Goal: Navigation & Orientation: Find specific page/section

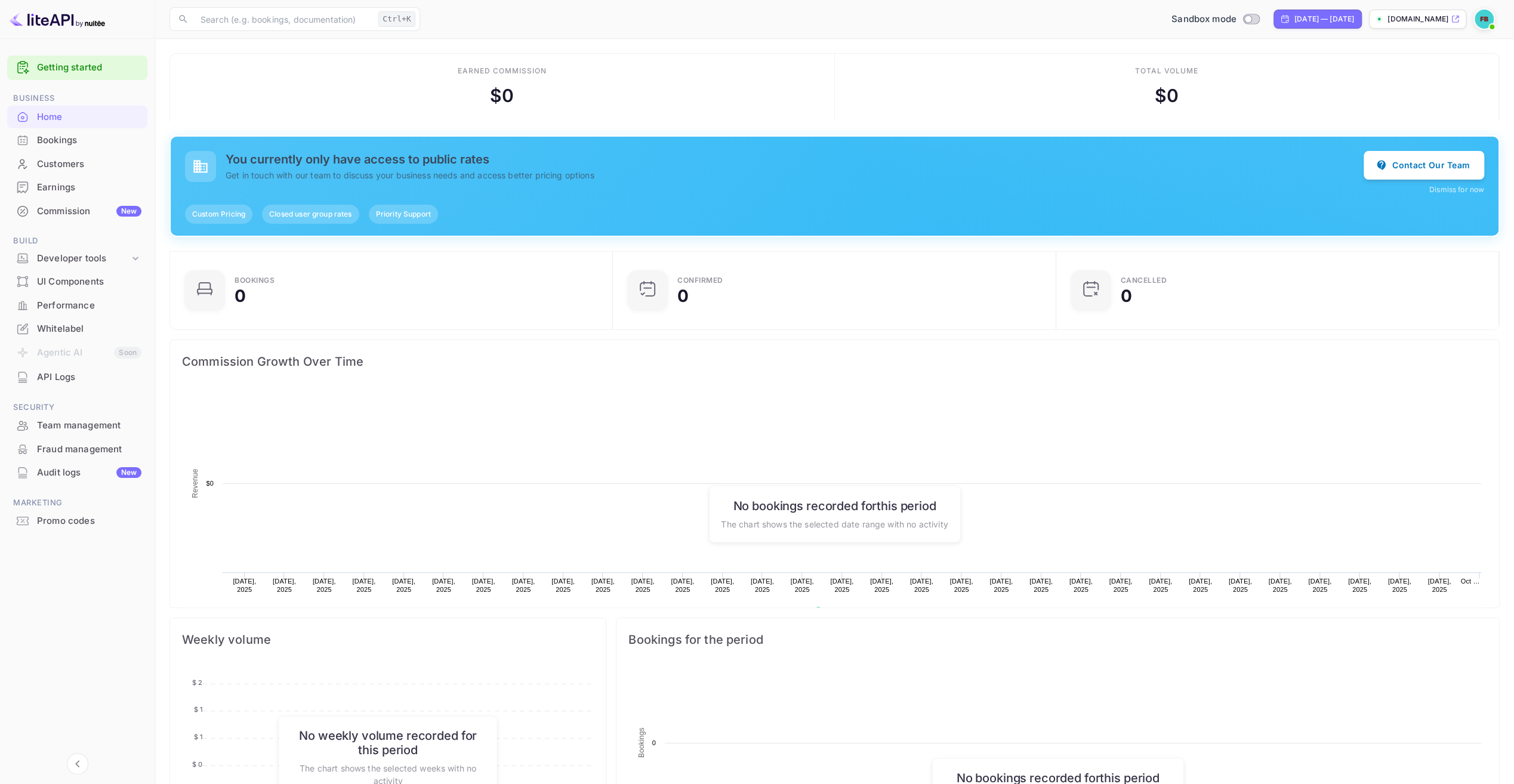
scroll to position [184, 427]
click at [1456, 165] on button "Contact Our Team" at bounding box center [1424, 164] width 120 height 29
click at [56, 147] on div "Bookings" at bounding box center [77, 140] width 140 height 23
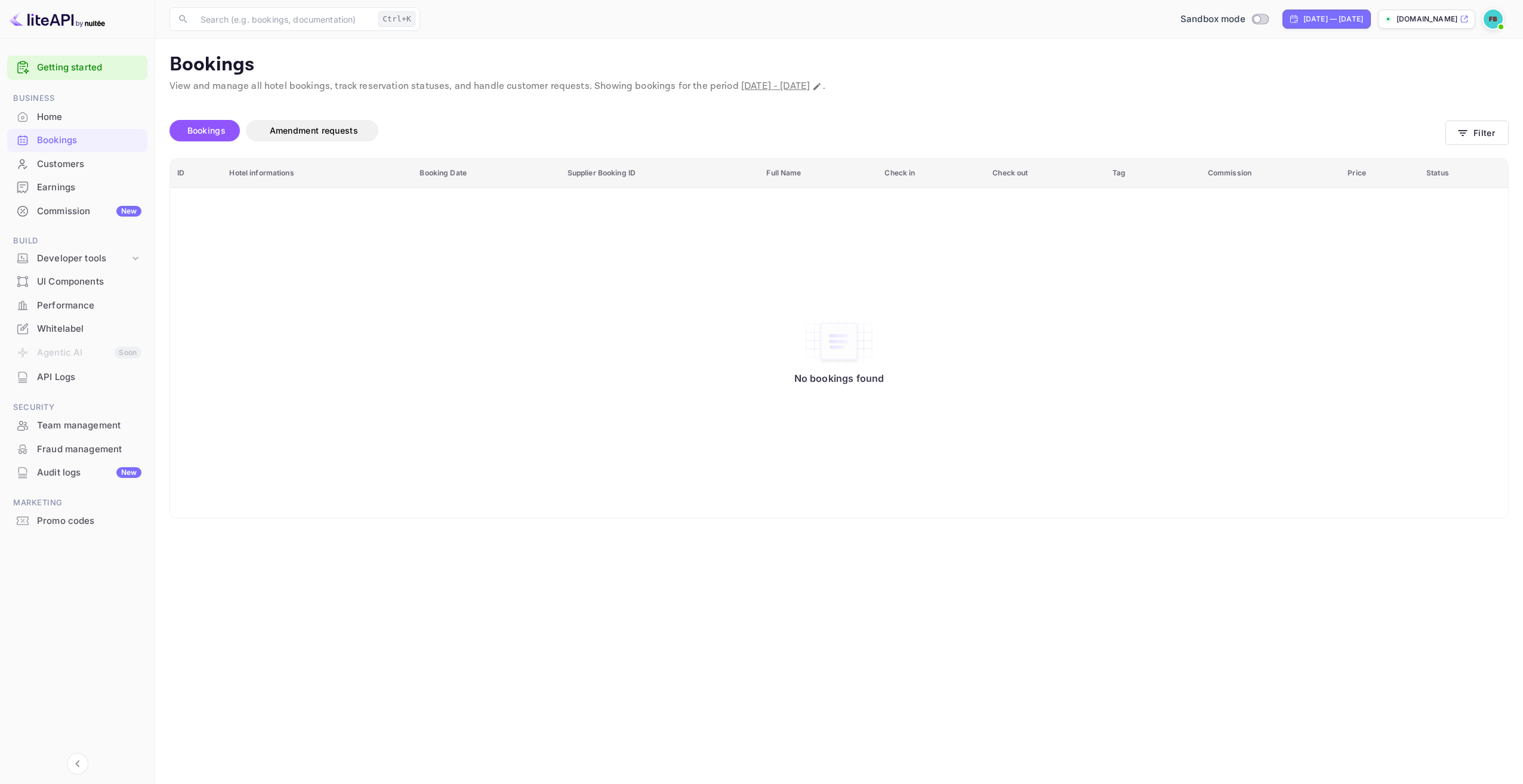
click at [56, 165] on div "Customers" at bounding box center [89, 165] width 105 height 14
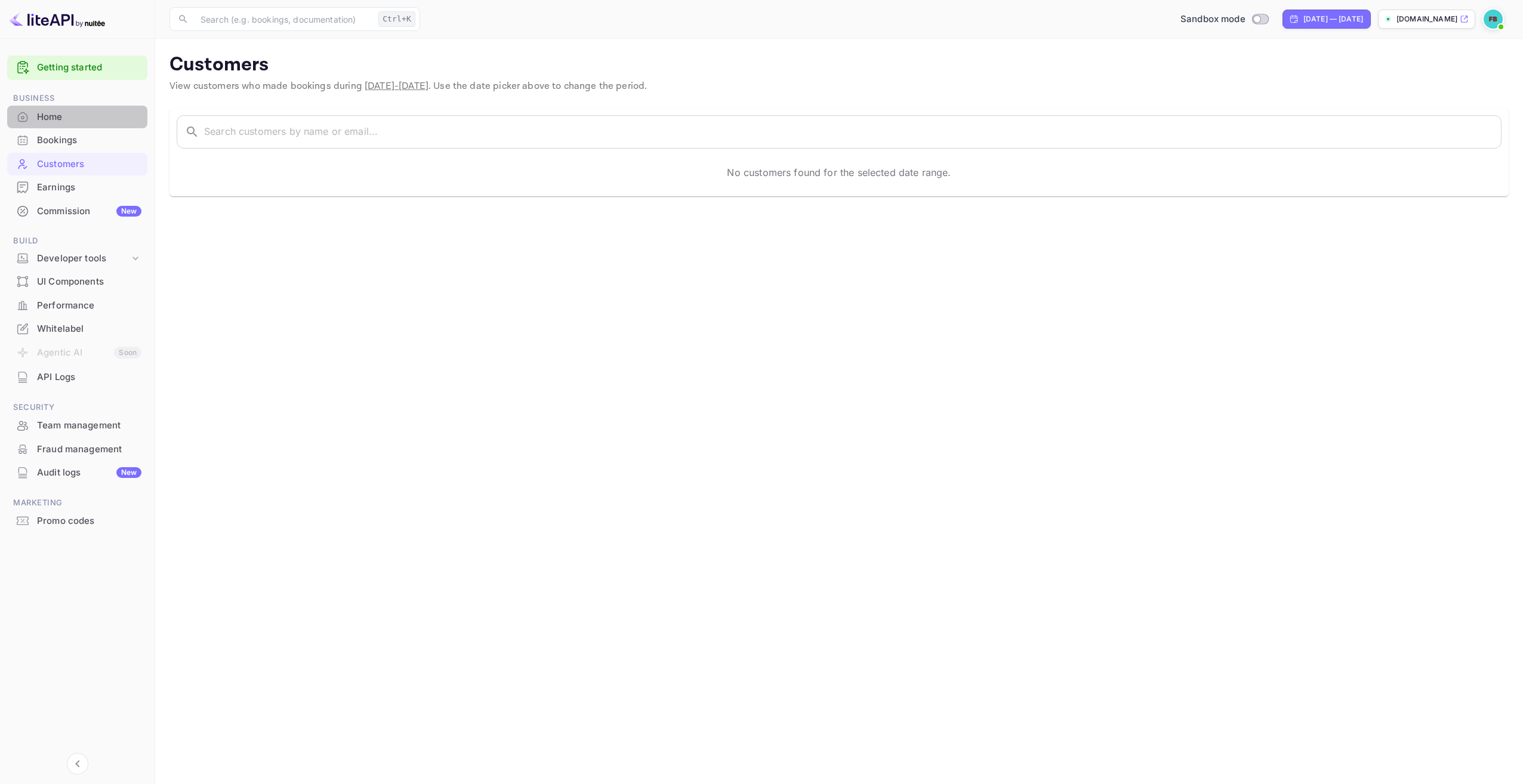
click at [56, 117] on div "Home" at bounding box center [89, 117] width 105 height 14
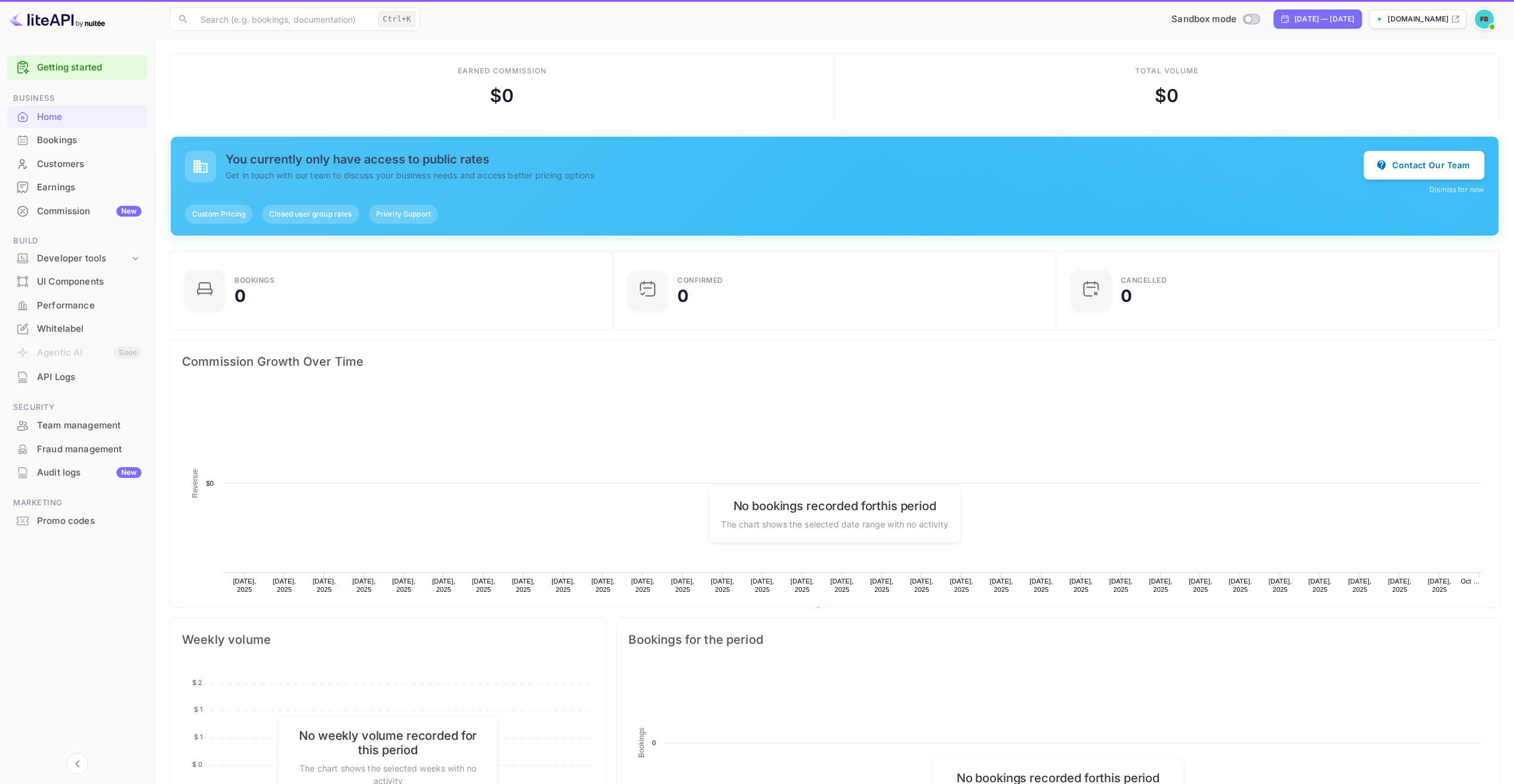
scroll to position [184, 427]
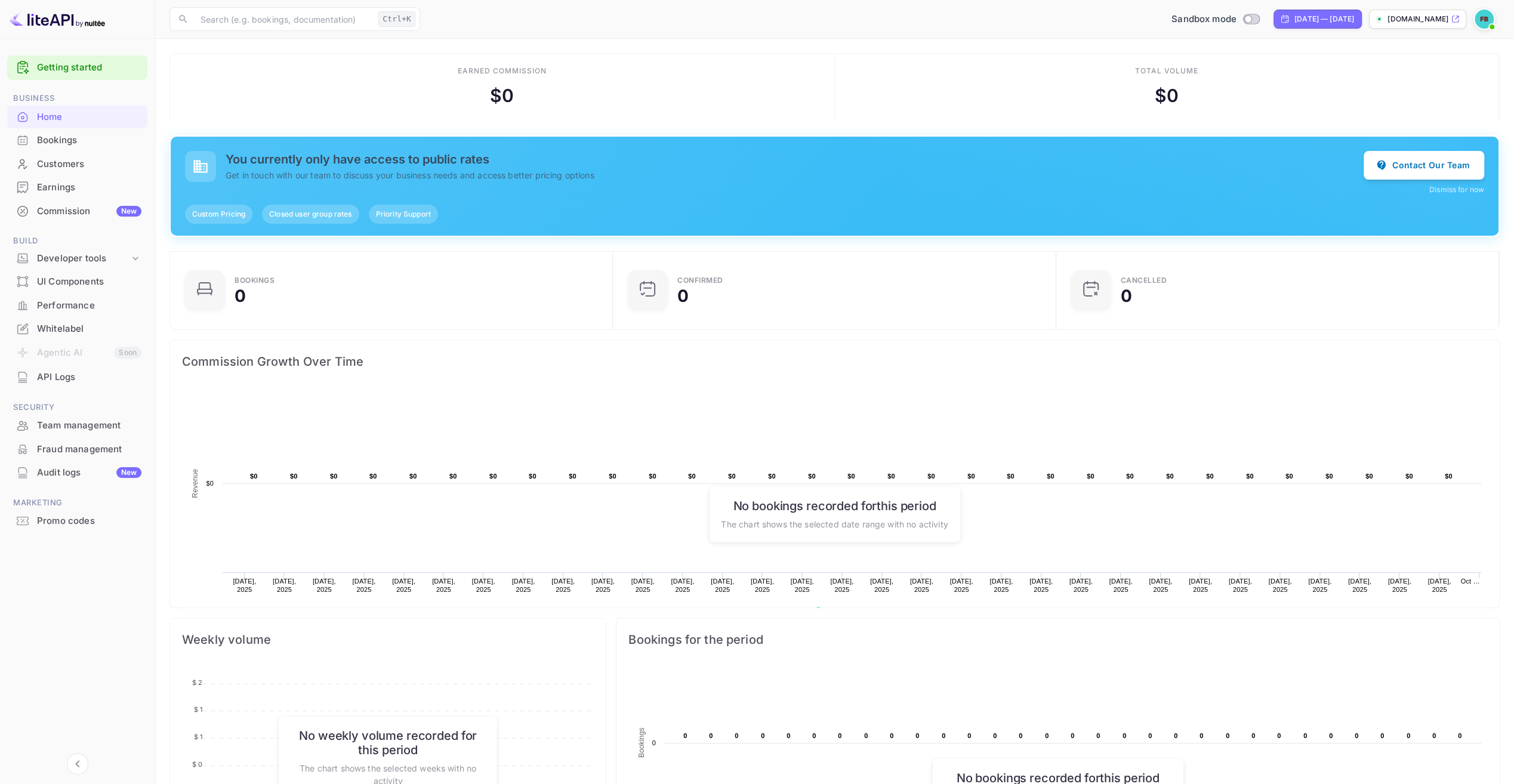
click at [53, 184] on div "Earnings" at bounding box center [89, 188] width 105 height 14
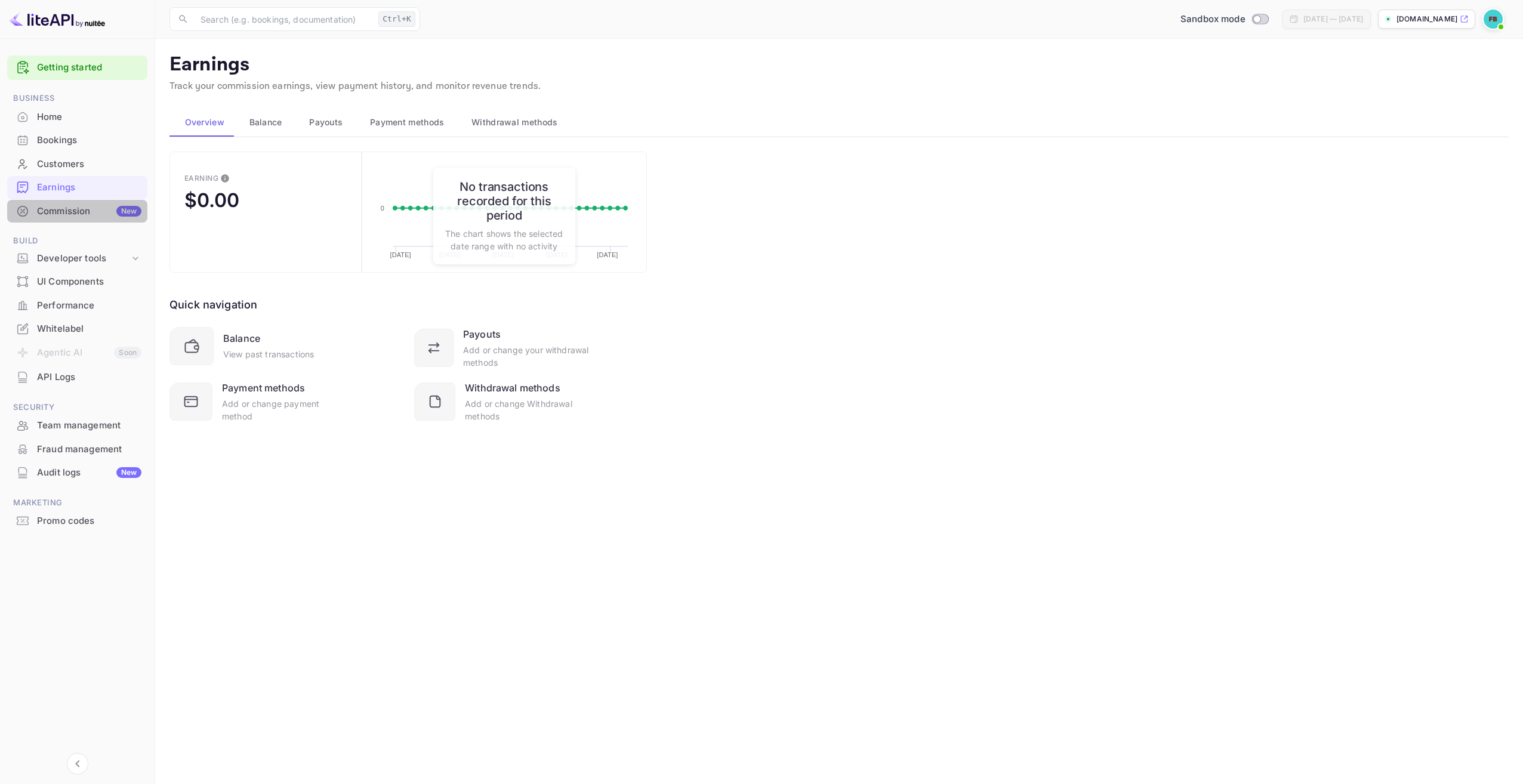
click at [53, 209] on div "Commission New" at bounding box center [89, 212] width 105 height 14
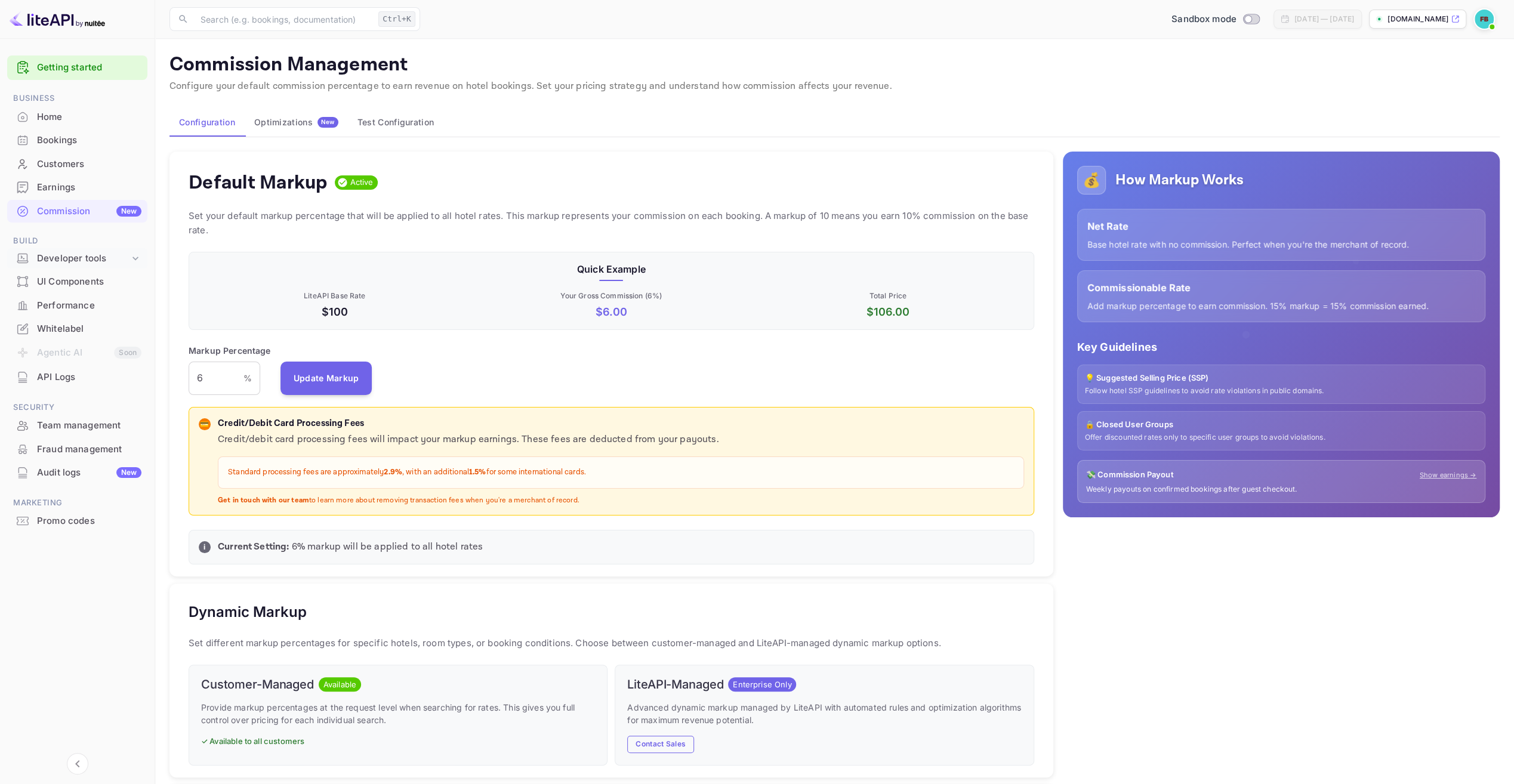
click at [85, 258] on div "Developer tools" at bounding box center [83, 259] width 93 height 14
click at [81, 280] on p "API docs and SDKs" at bounding box center [81, 278] width 77 height 13
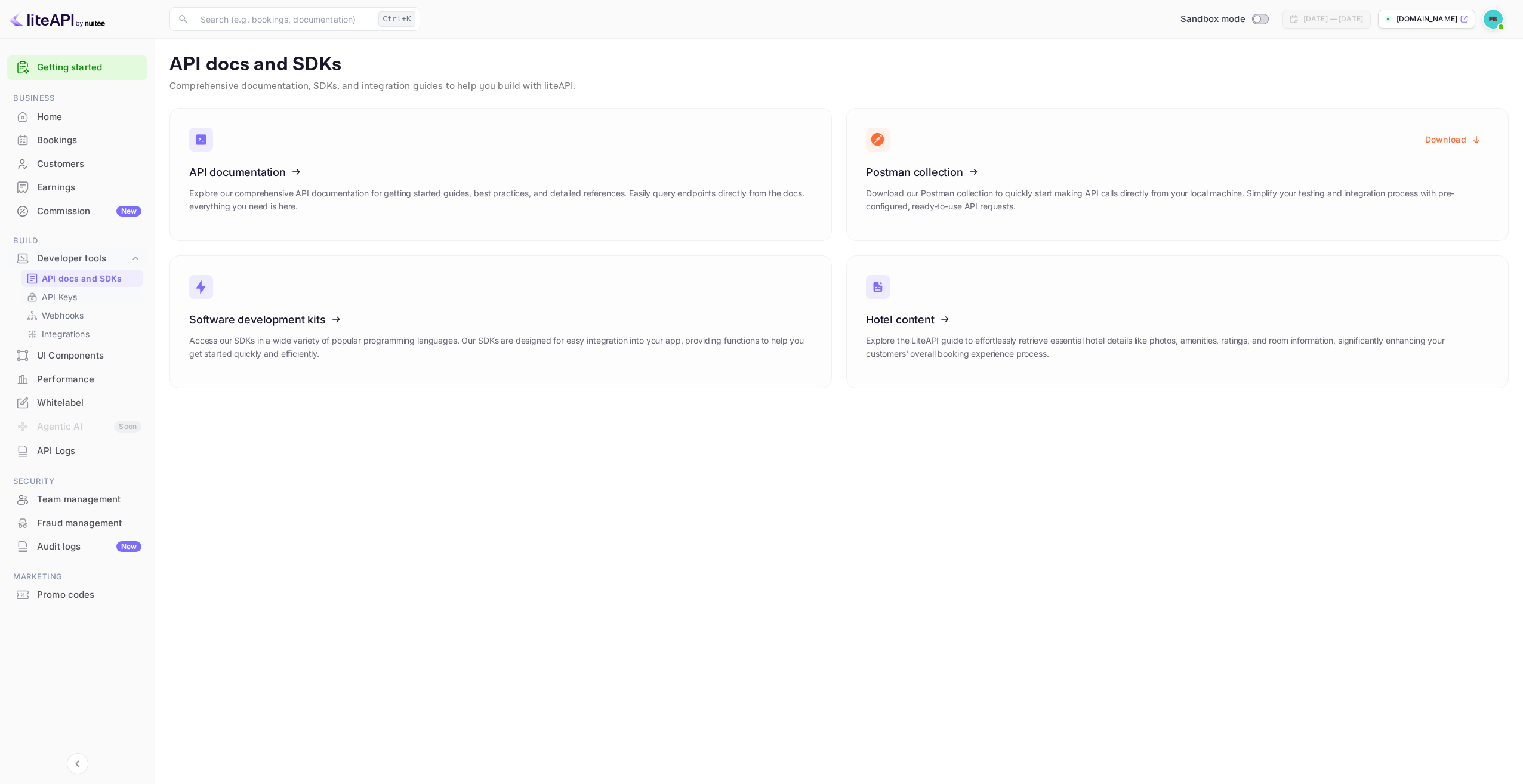
click at [72, 294] on p "API Keys" at bounding box center [60, 297] width 36 height 13
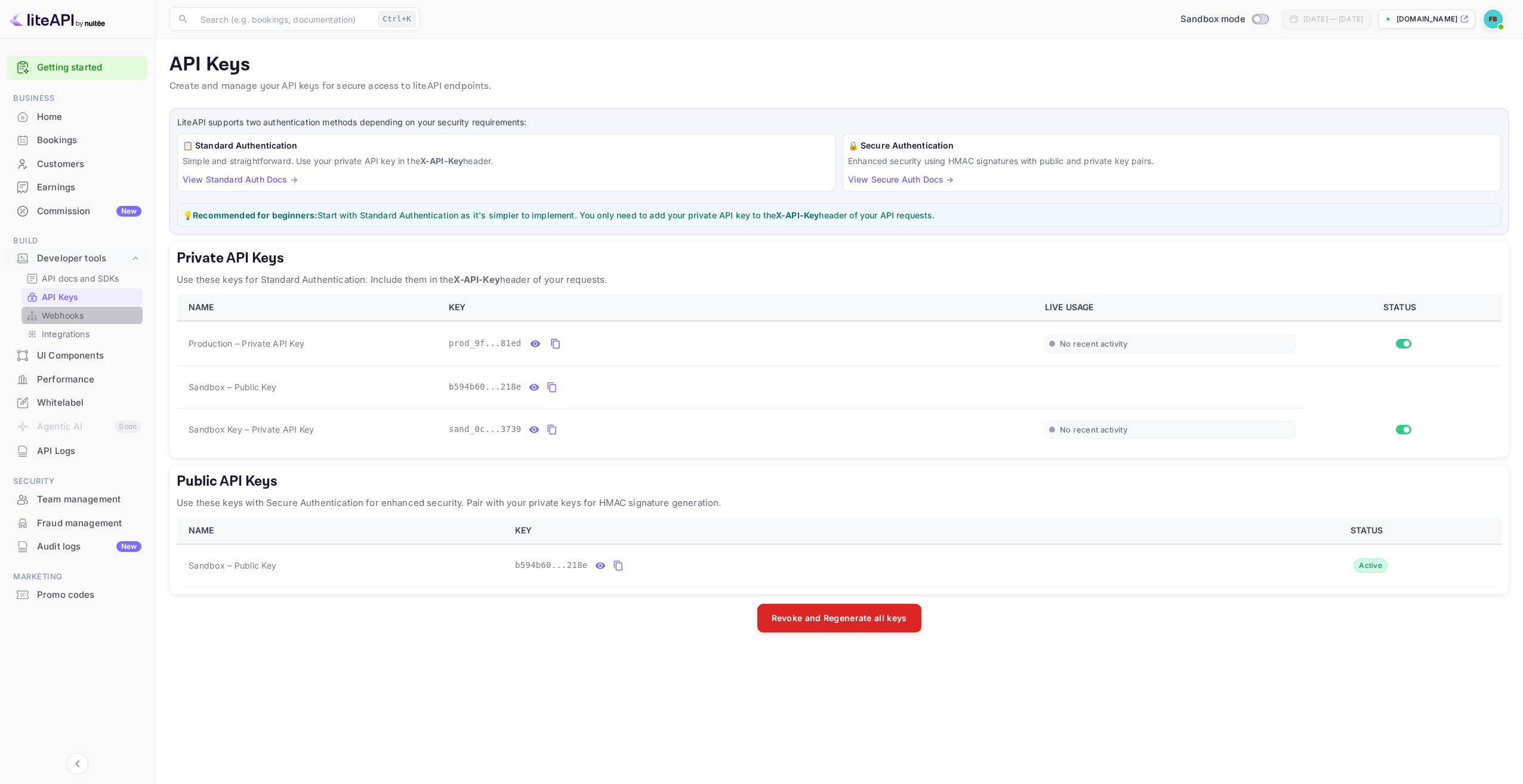
click at [72, 318] on p "Webhooks" at bounding box center [63, 316] width 42 height 13
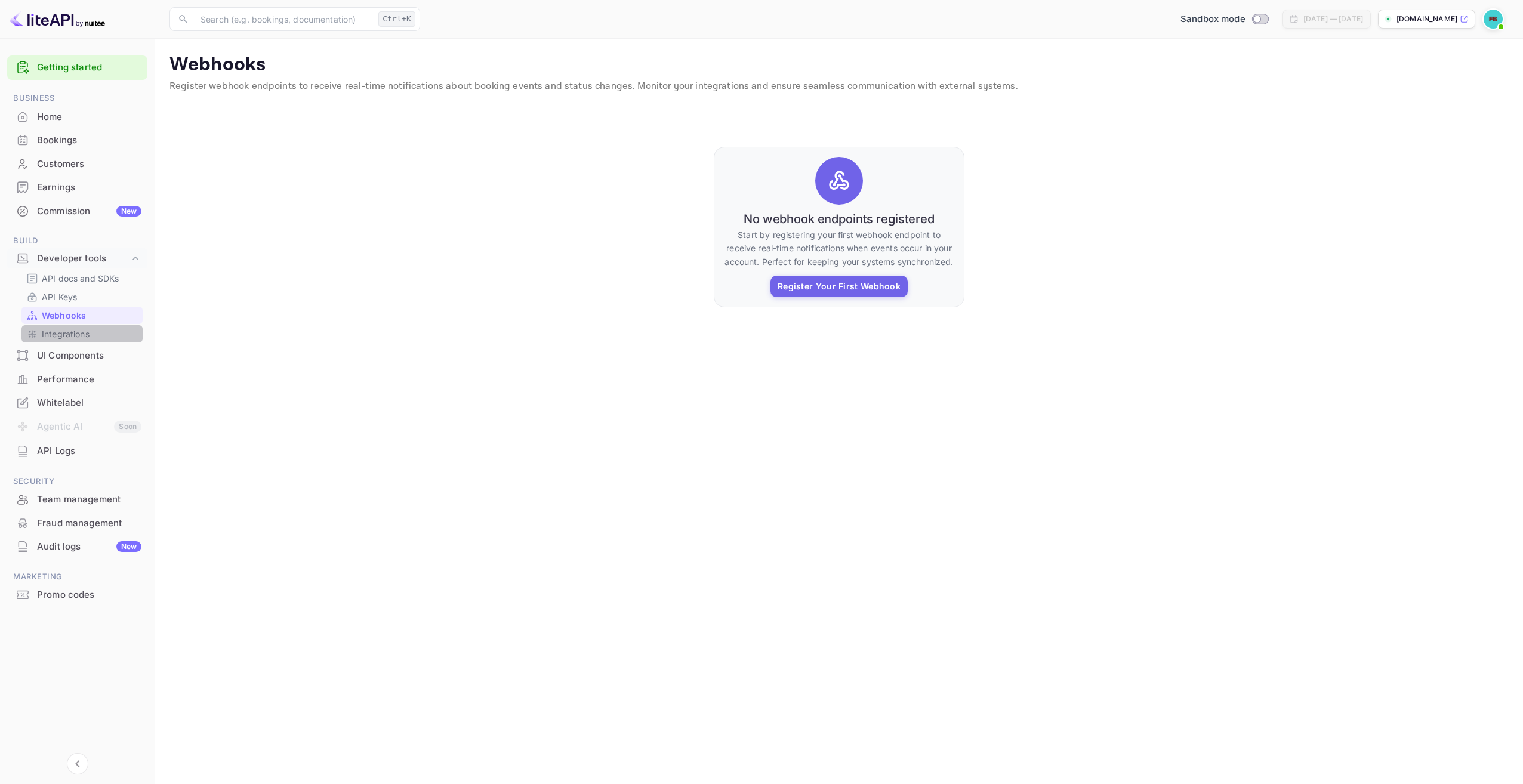
click at [74, 326] on div "Integrations" at bounding box center [82, 333] width 121 height 17
click at [75, 337] on p "Integrations" at bounding box center [65, 334] width 48 height 13
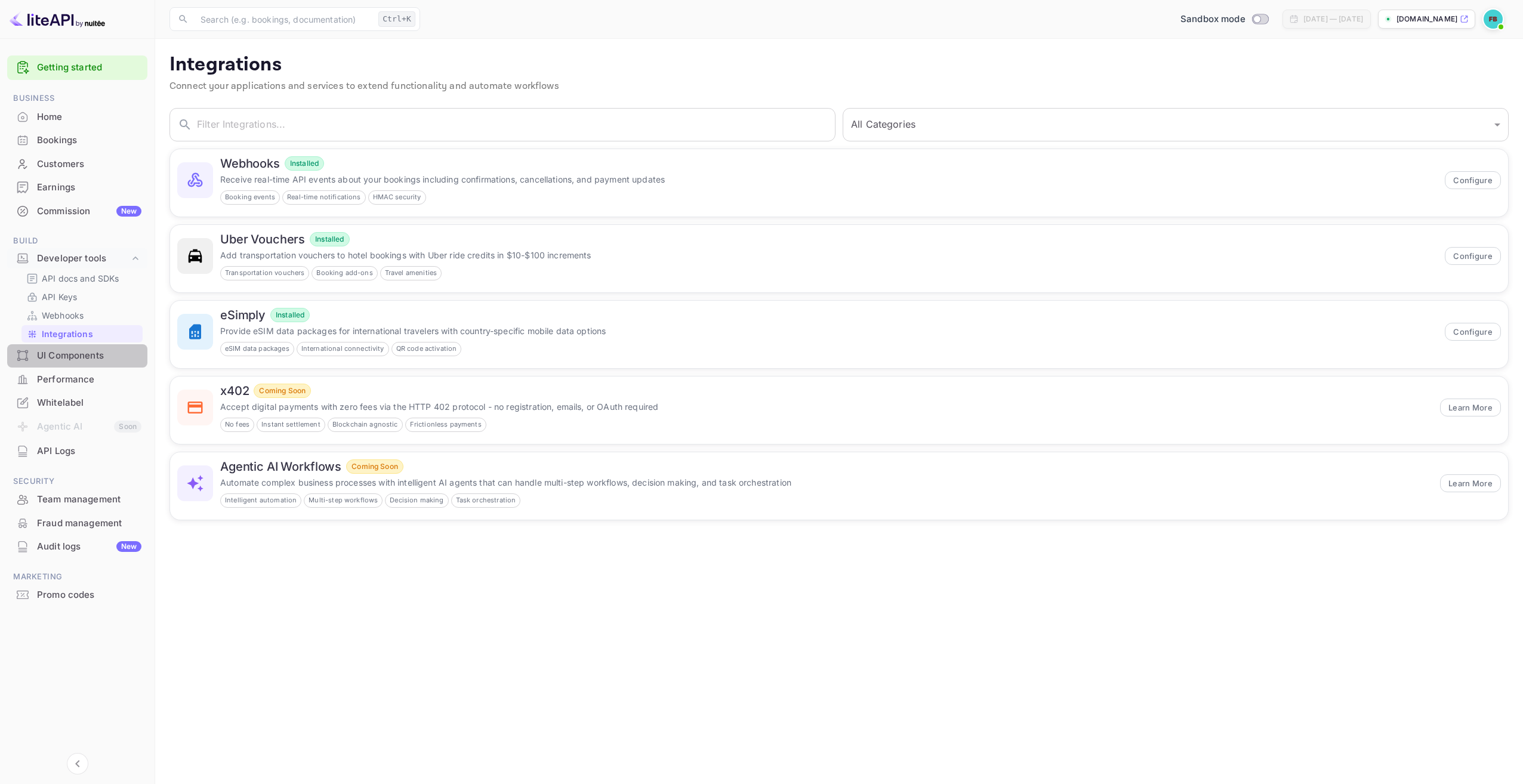
click at [80, 350] on div "UI Components" at bounding box center [89, 356] width 105 height 14
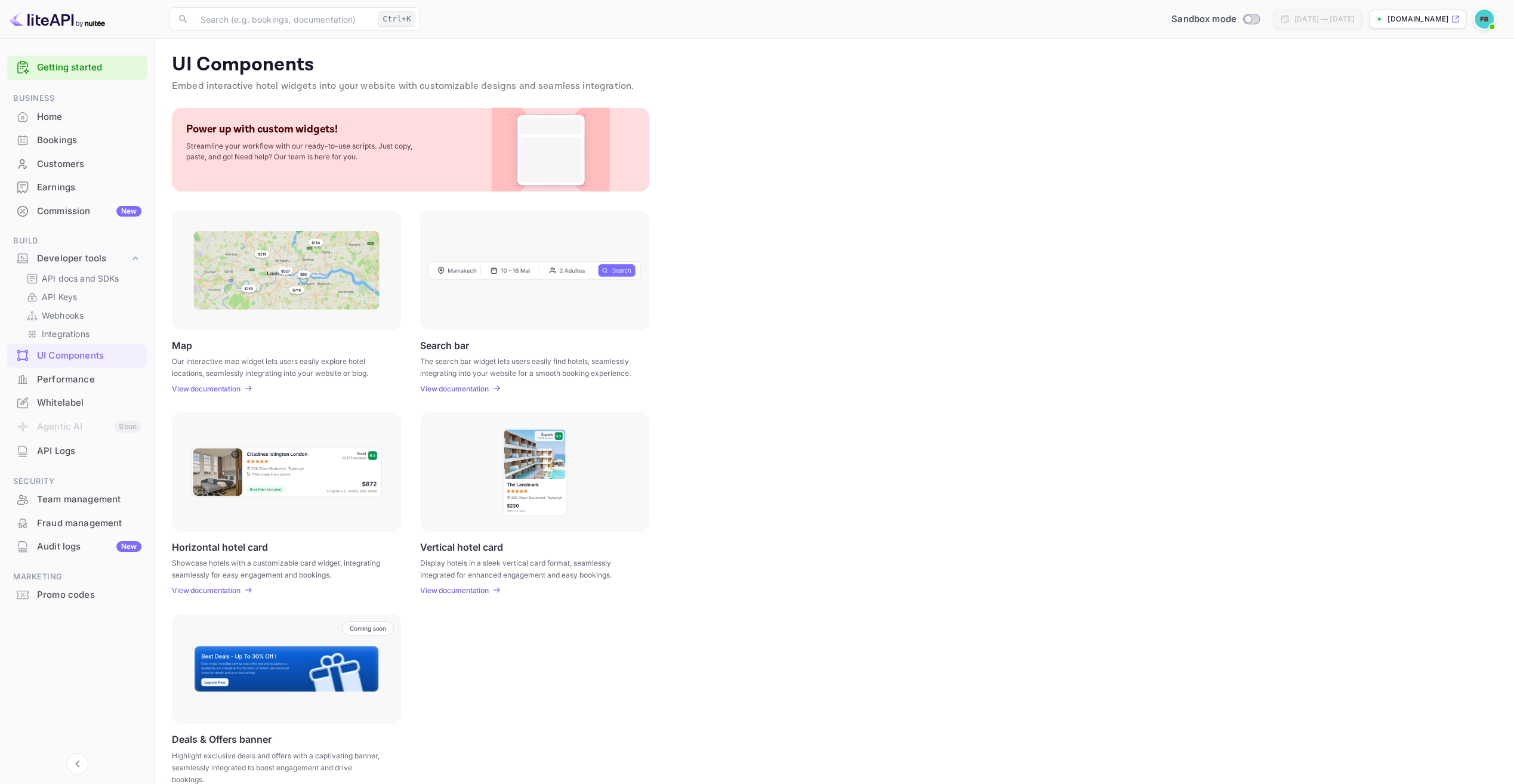
click at [81, 387] on div "Performance" at bounding box center [77, 380] width 140 height 23
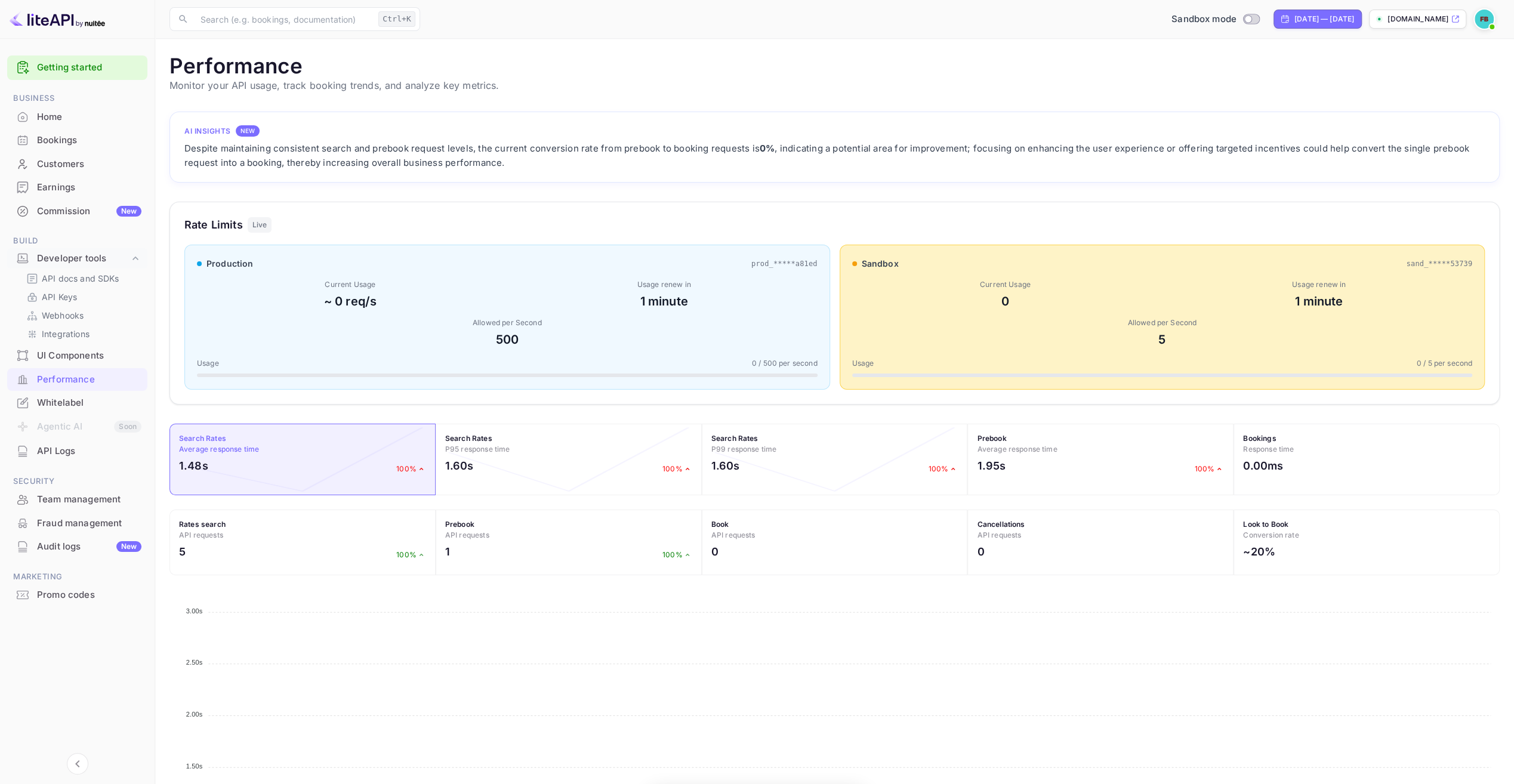
scroll to position [298, 1321]
click at [1243, 15] on span "Switch to Production mode" at bounding box center [1251, 19] width 17 height 11
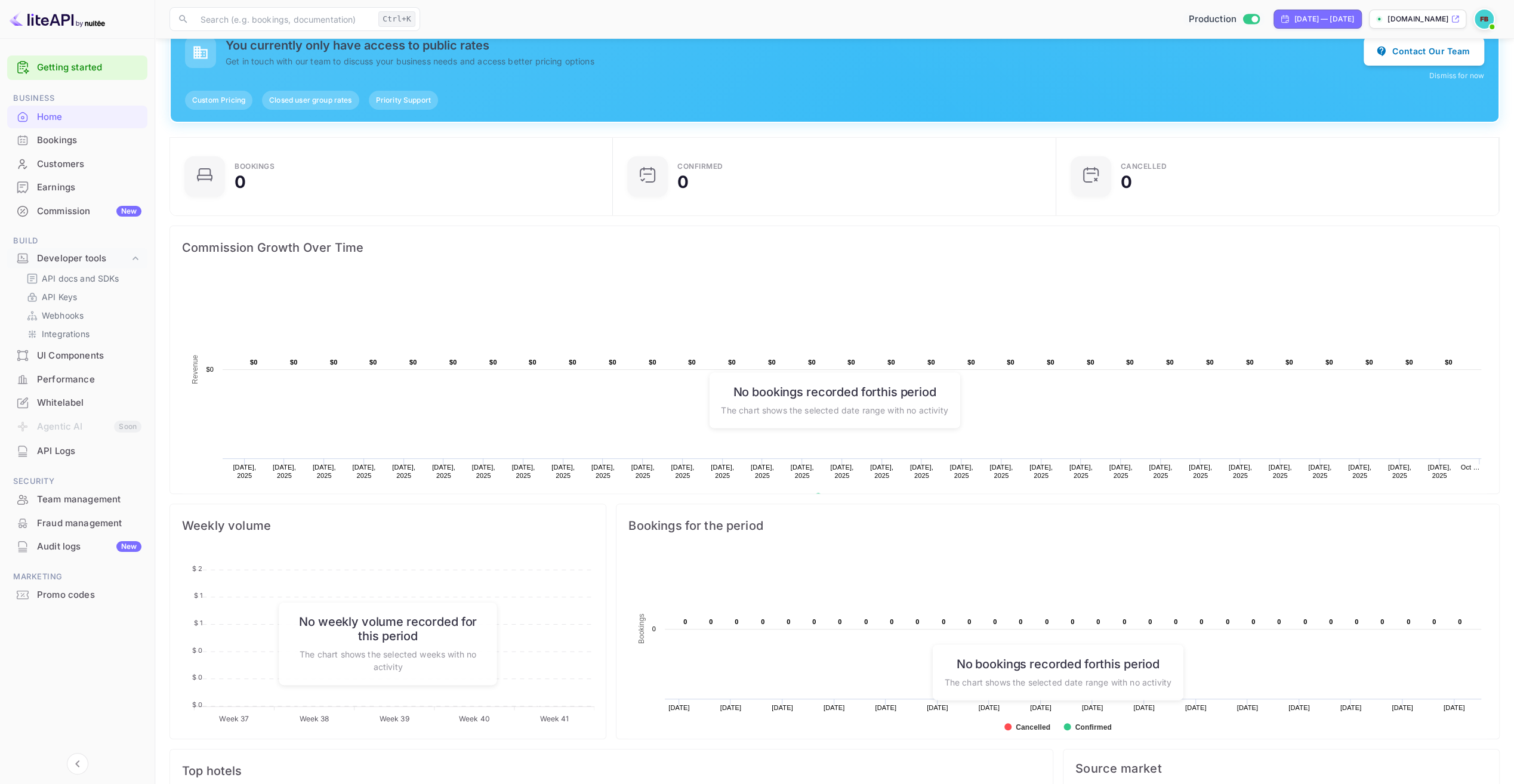
scroll to position [119, 0]
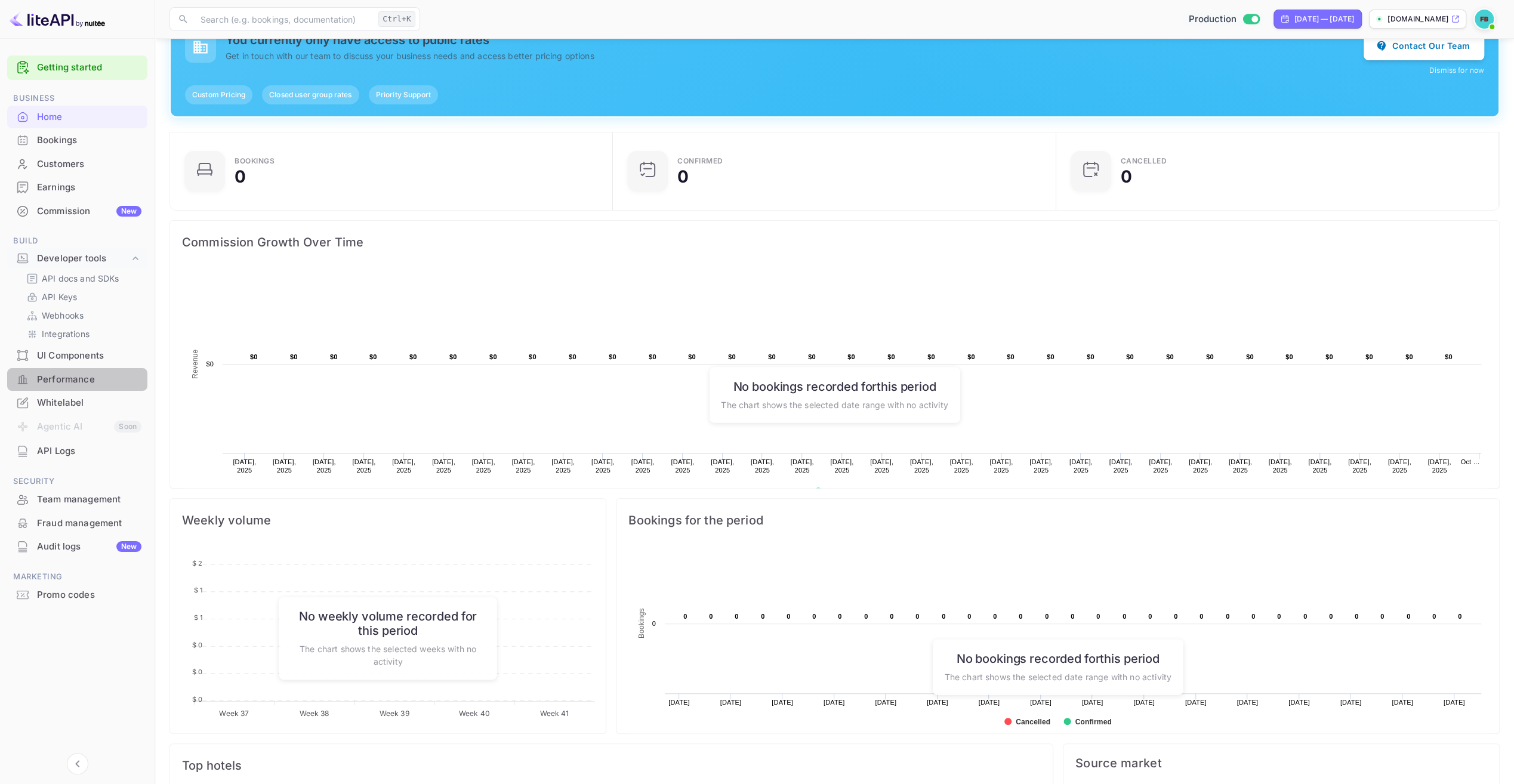
click at [74, 375] on div "Performance" at bounding box center [89, 380] width 105 height 14
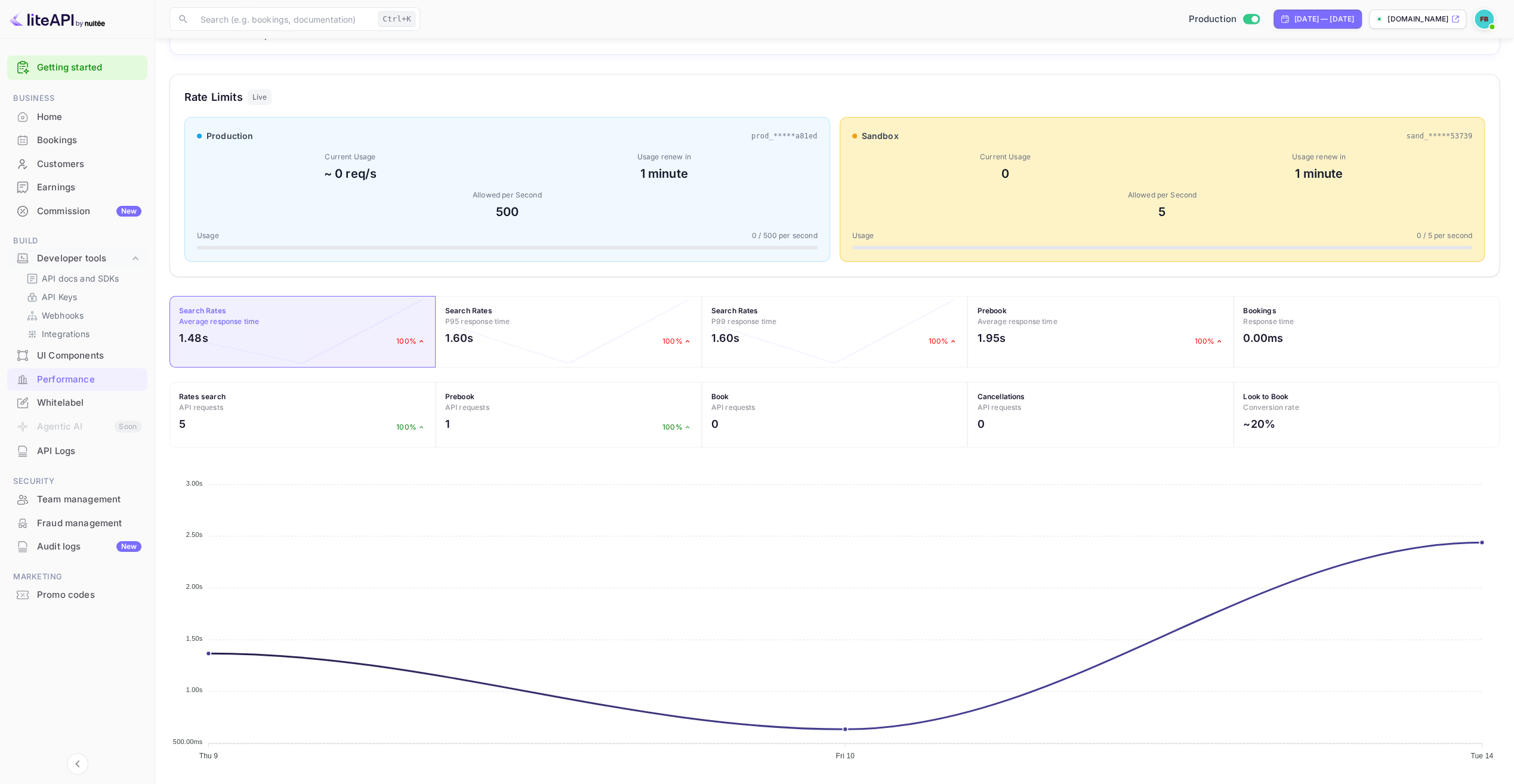
scroll to position [130, 0]
click at [44, 401] on div "Whitelabel" at bounding box center [89, 403] width 105 height 14
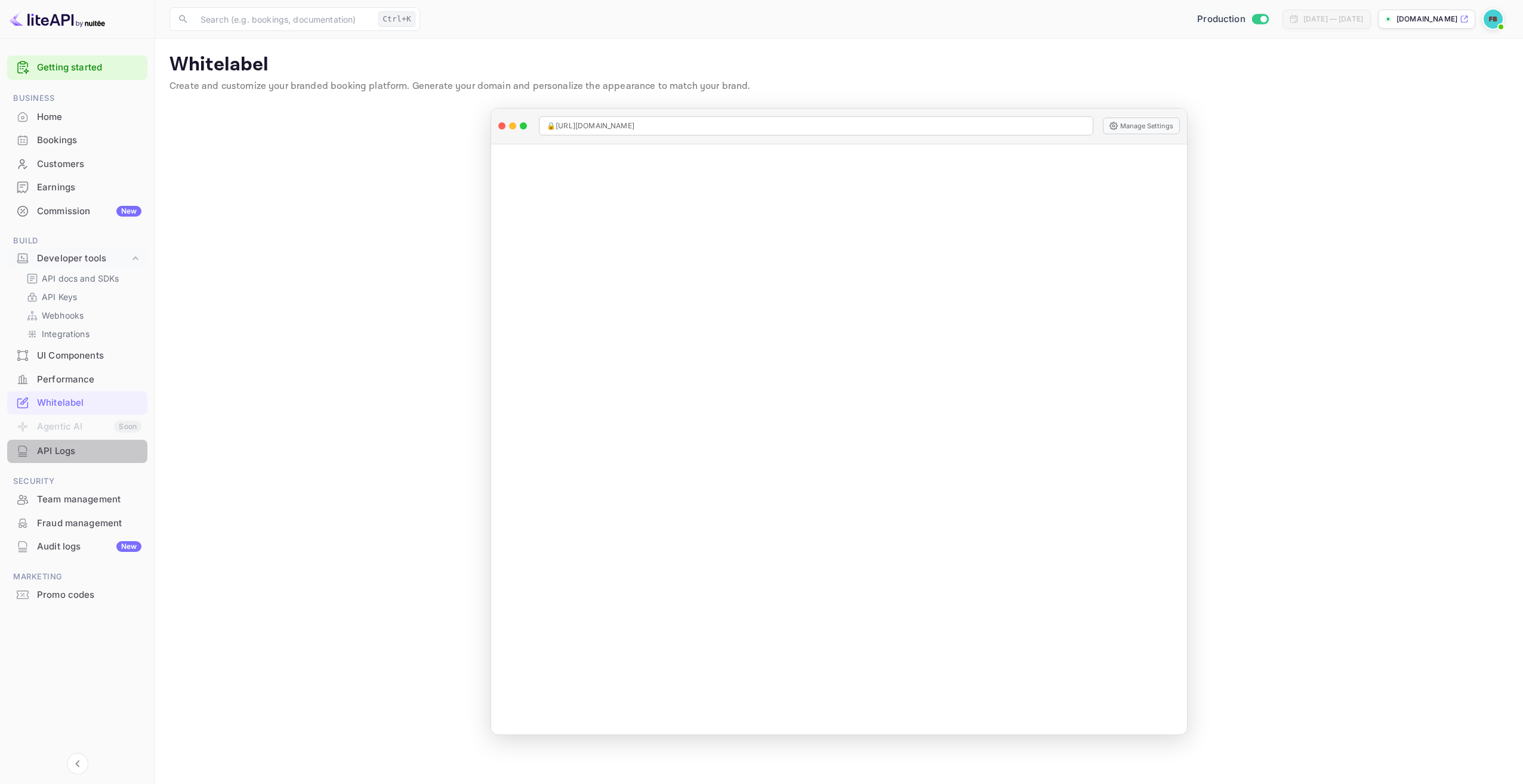
click at [63, 446] on div "API Logs" at bounding box center [89, 451] width 105 height 14
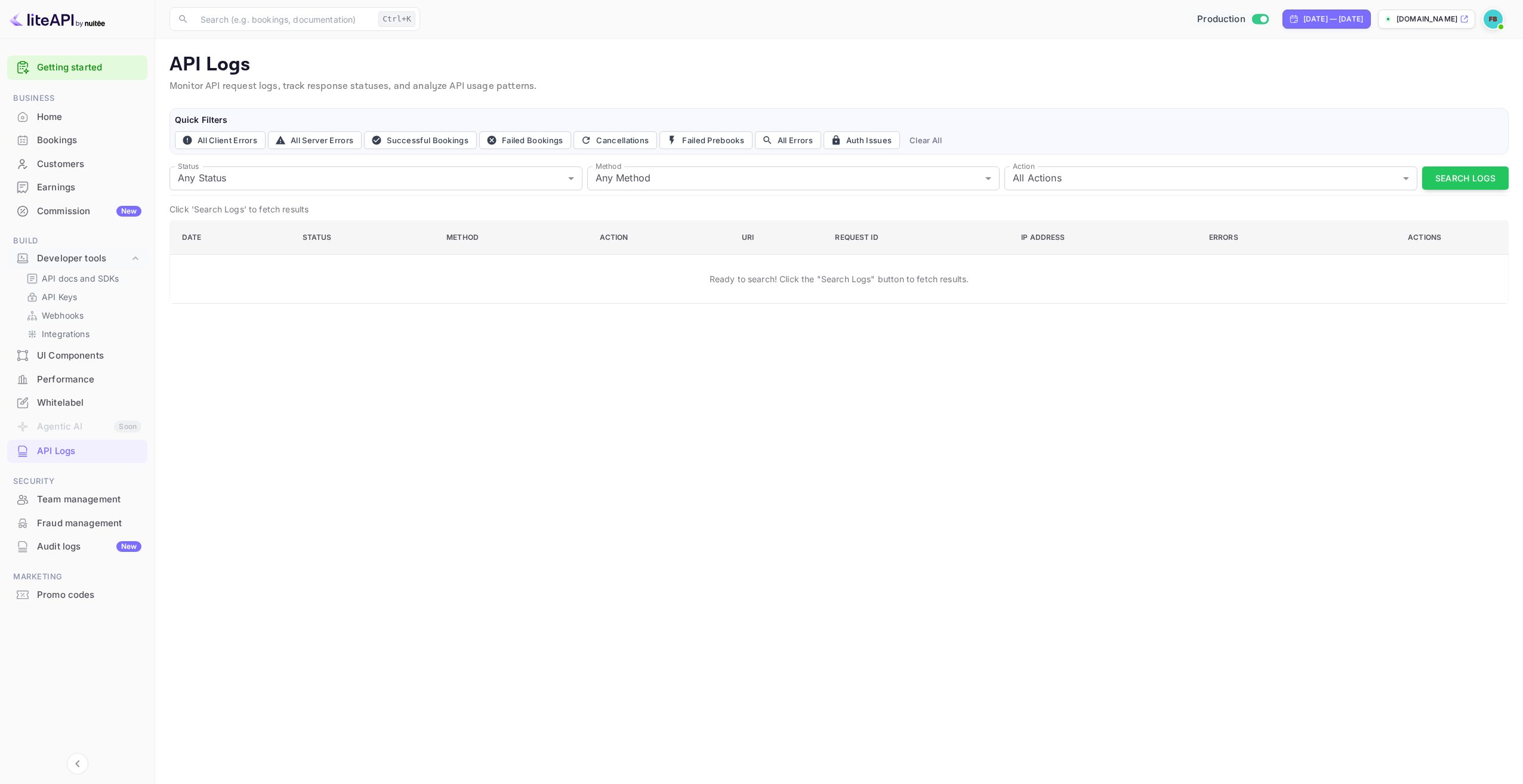
click at [67, 593] on div "Promo codes" at bounding box center [89, 595] width 105 height 14
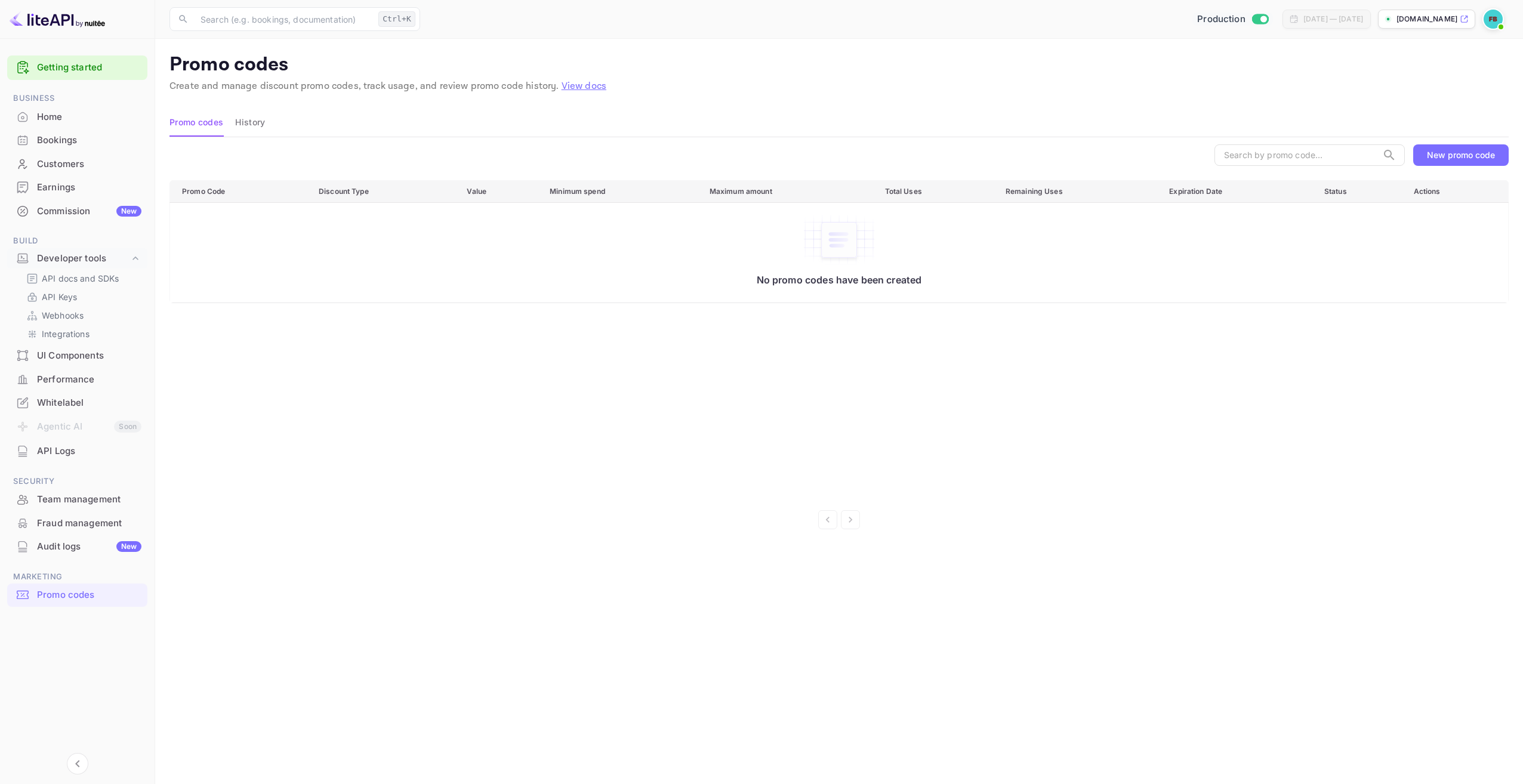
click at [1420, 18] on p "[DOMAIN_NAME]" at bounding box center [1427, 19] width 61 height 11
click at [56, 503] on div "Team management" at bounding box center [89, 500] width 105 height 14
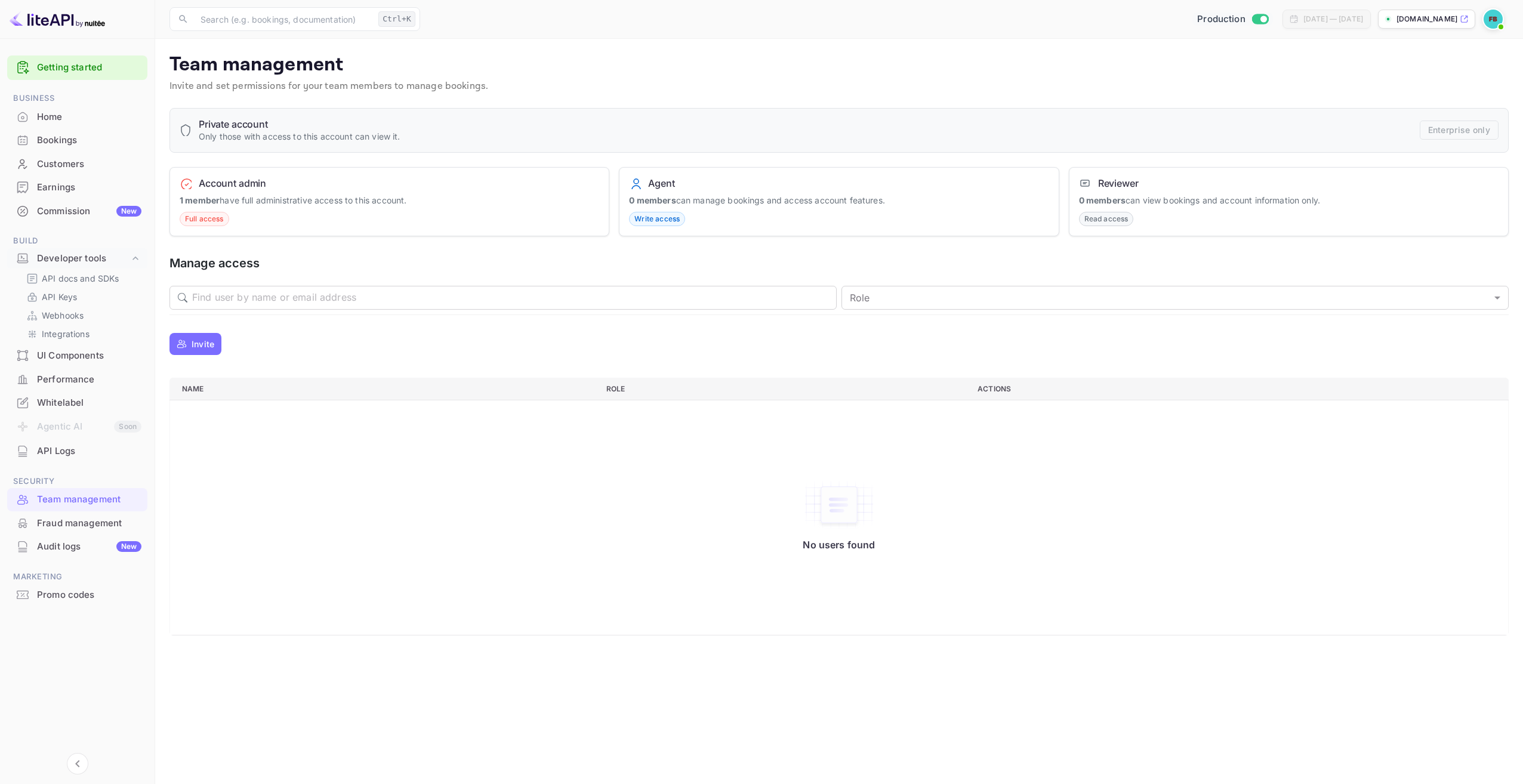
click at [60, 521] on div "Fraud management" at bounding box center [89, 524] width 105 height 14
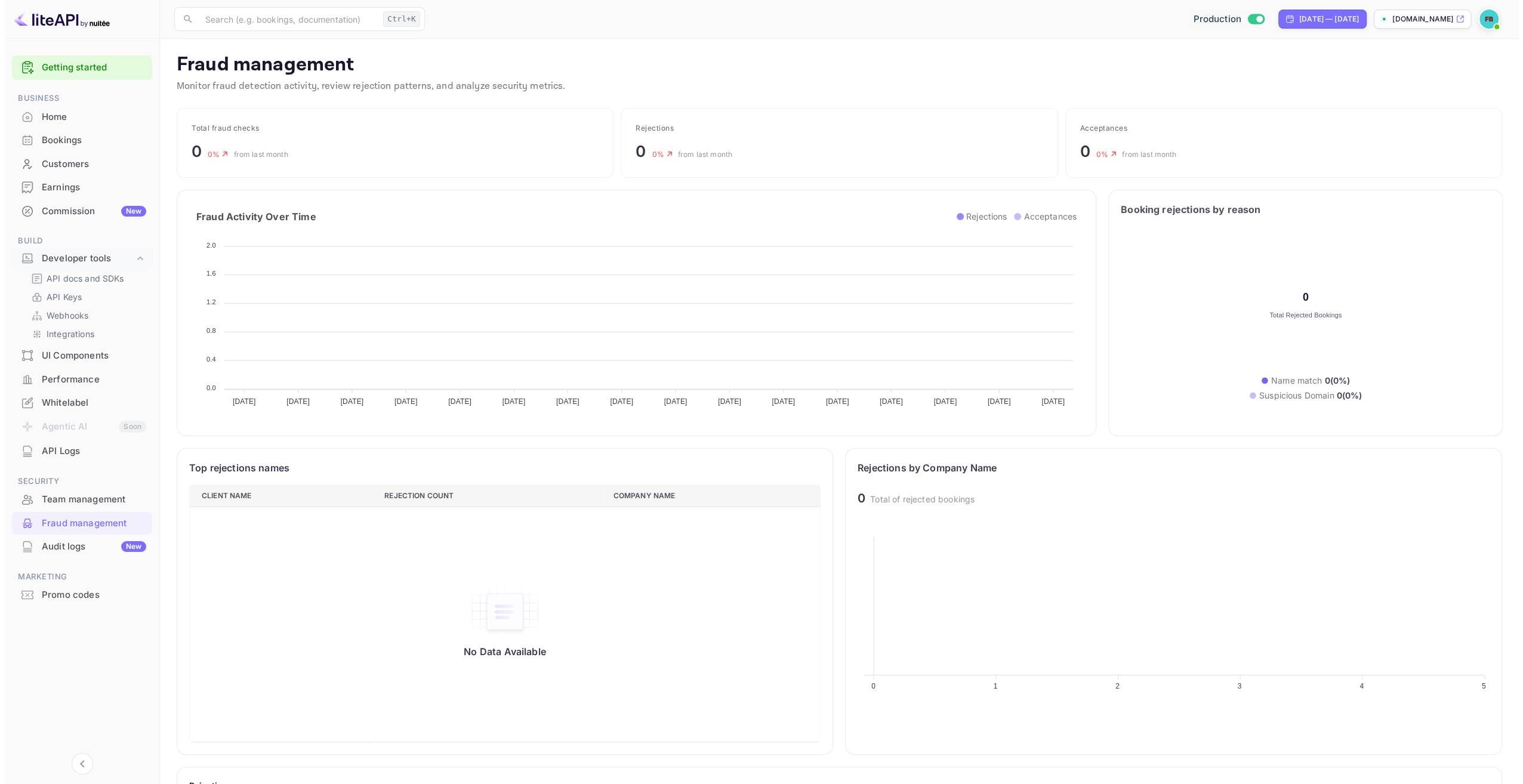
scroll to position [236, 623]
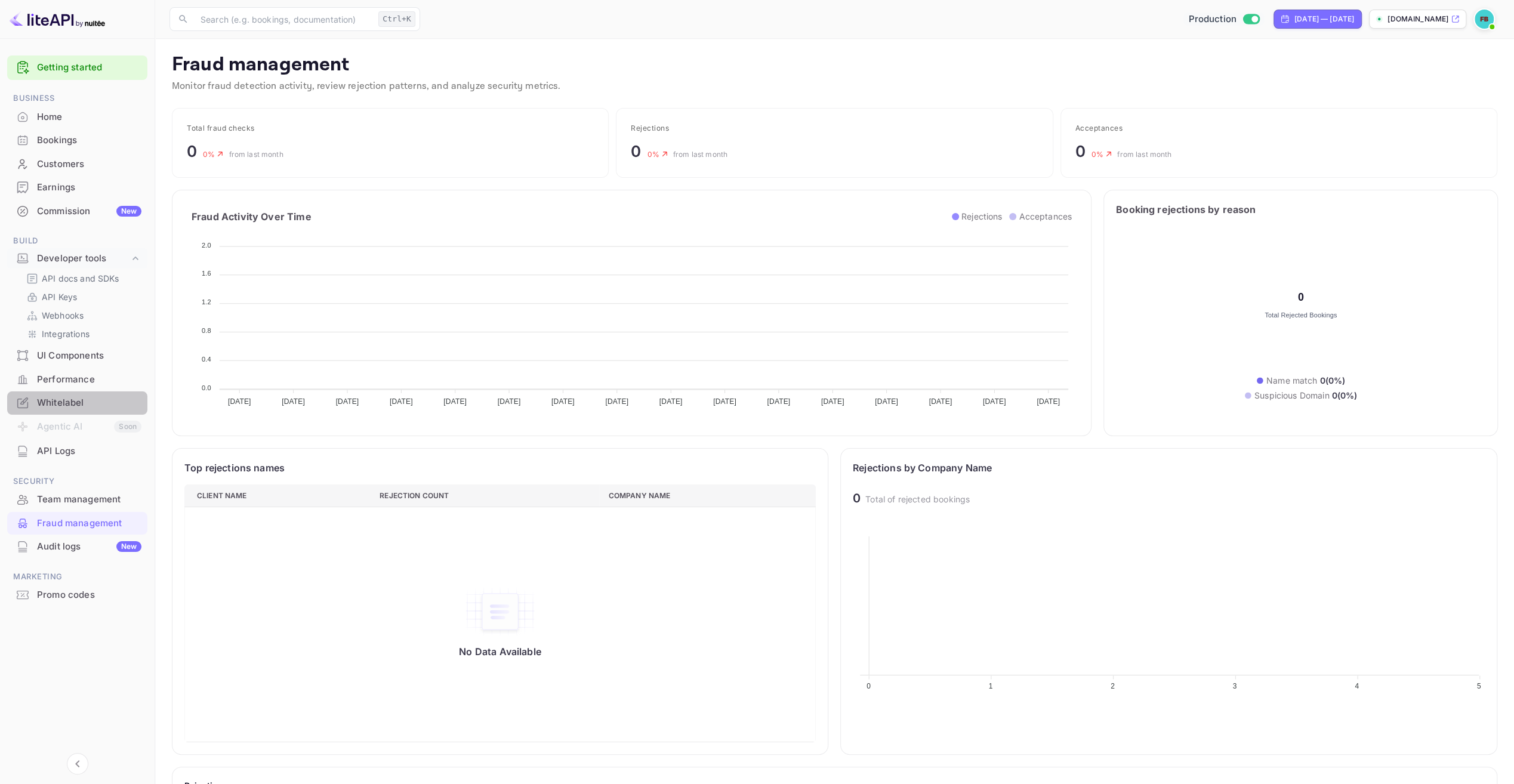
click at [71, 400] on div "Whitelabel" at bounding box center [89, 403] width 105 height 14
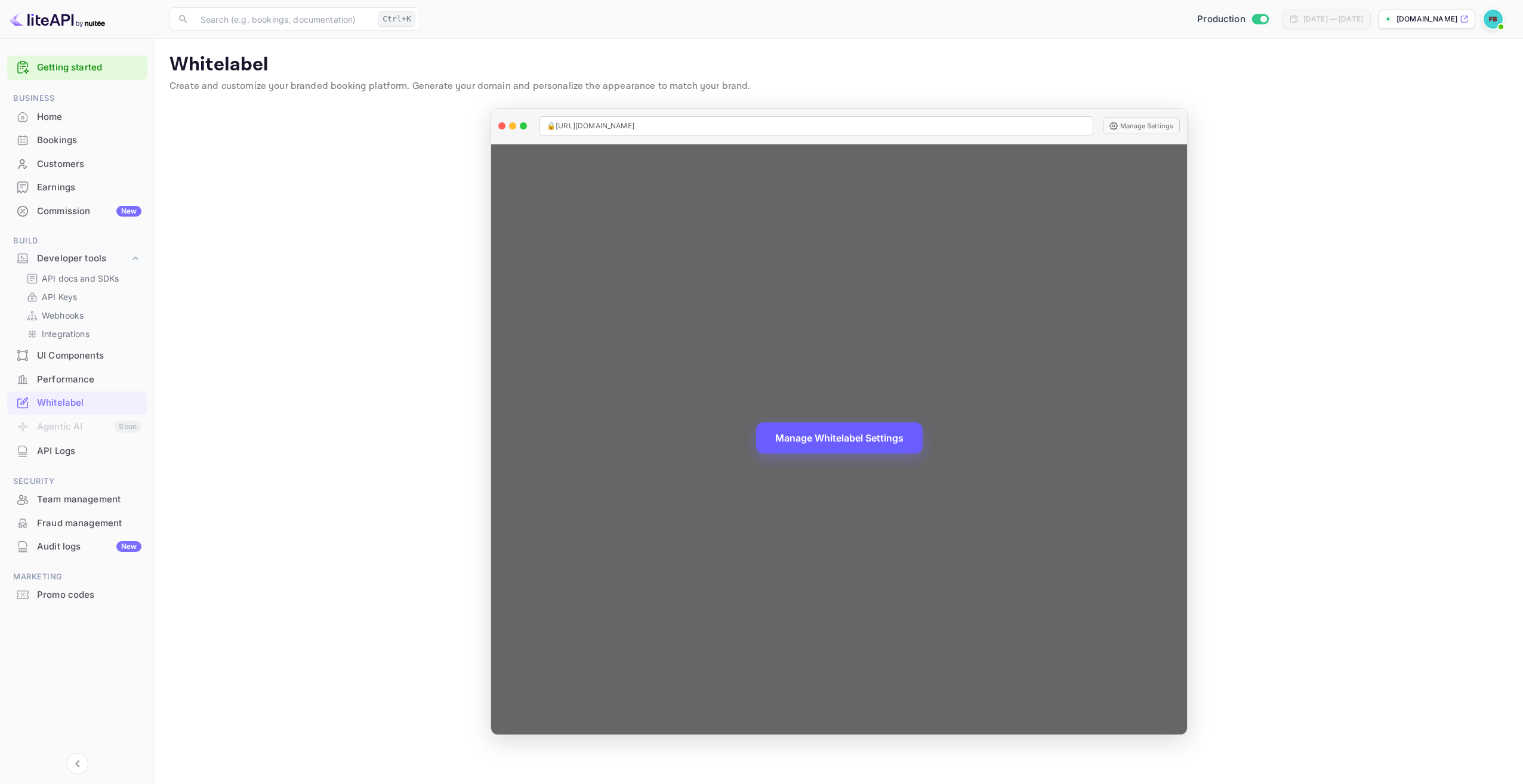
click at [872, 435] on button "Manage Whitelabel Settings" at bounding box center [839, 437] width 167 height 31
click at [855, 439] on button "Manage Whitelabel Settings" at bounding box center [839, 437] width 167 height 31
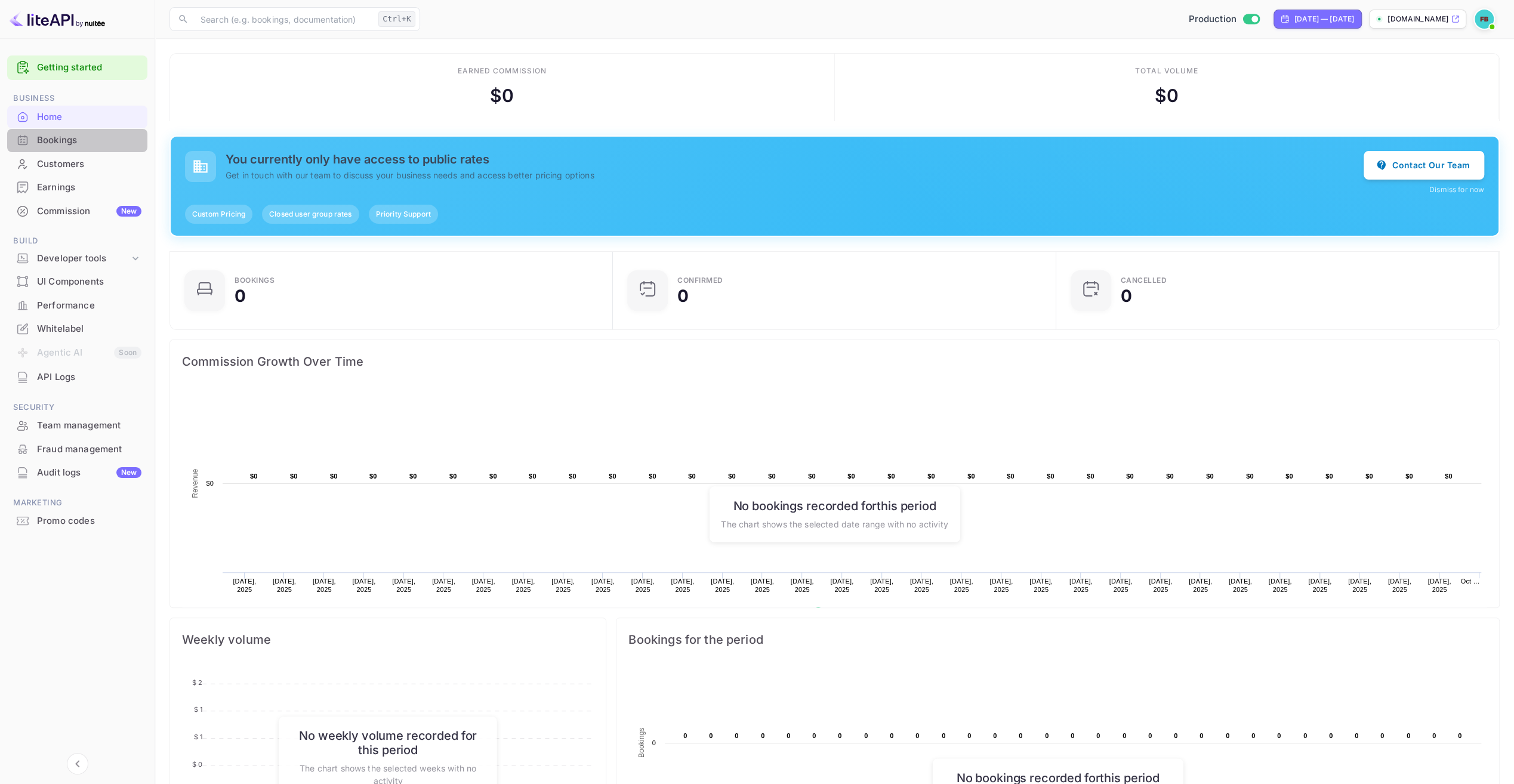
click at [51, 140] on div "Bookings" at bounding box center [89, 141] width 105 height 14
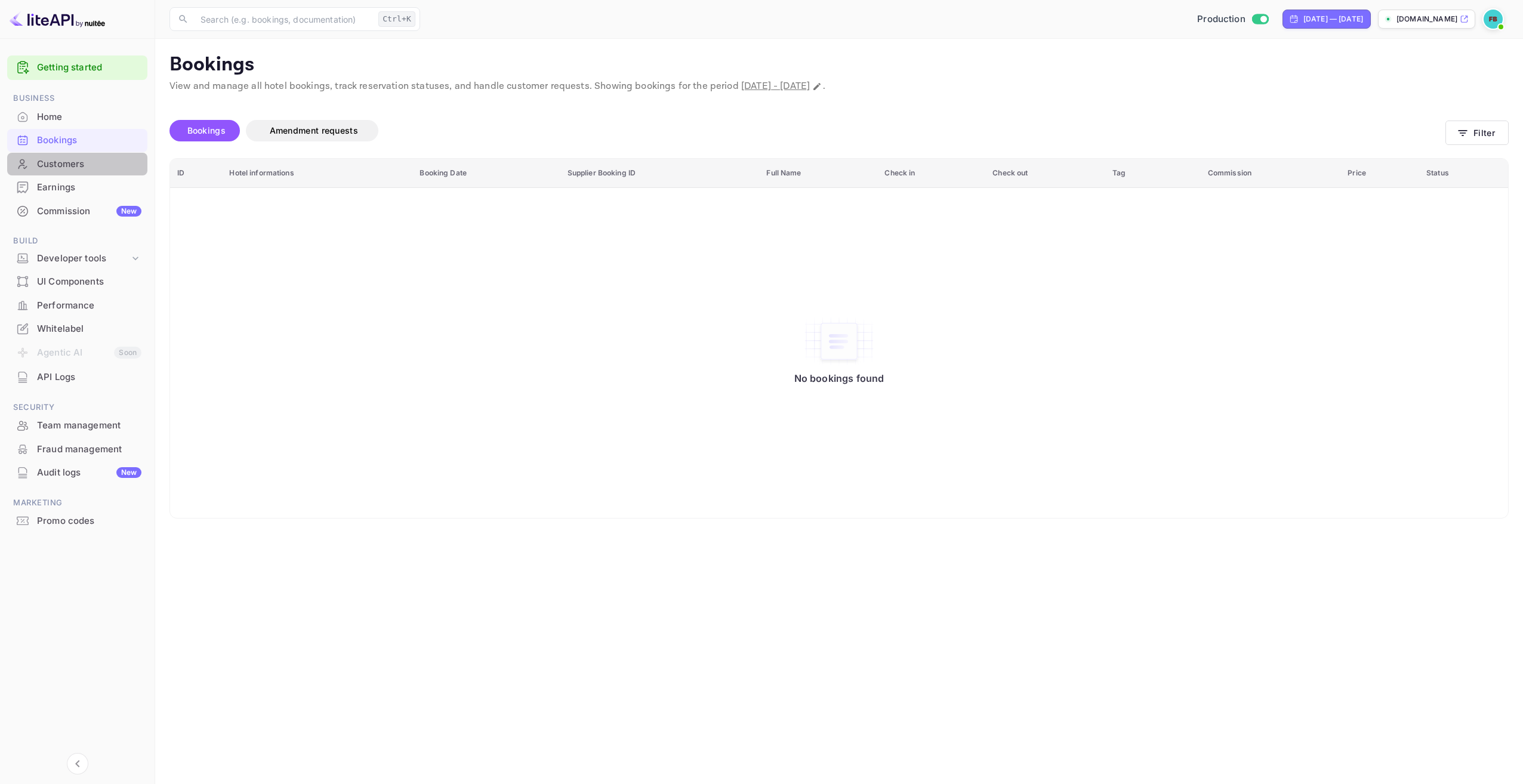
click at [53, 160] on div "Customers" at bounding box center [89, 165] width 105 height 14
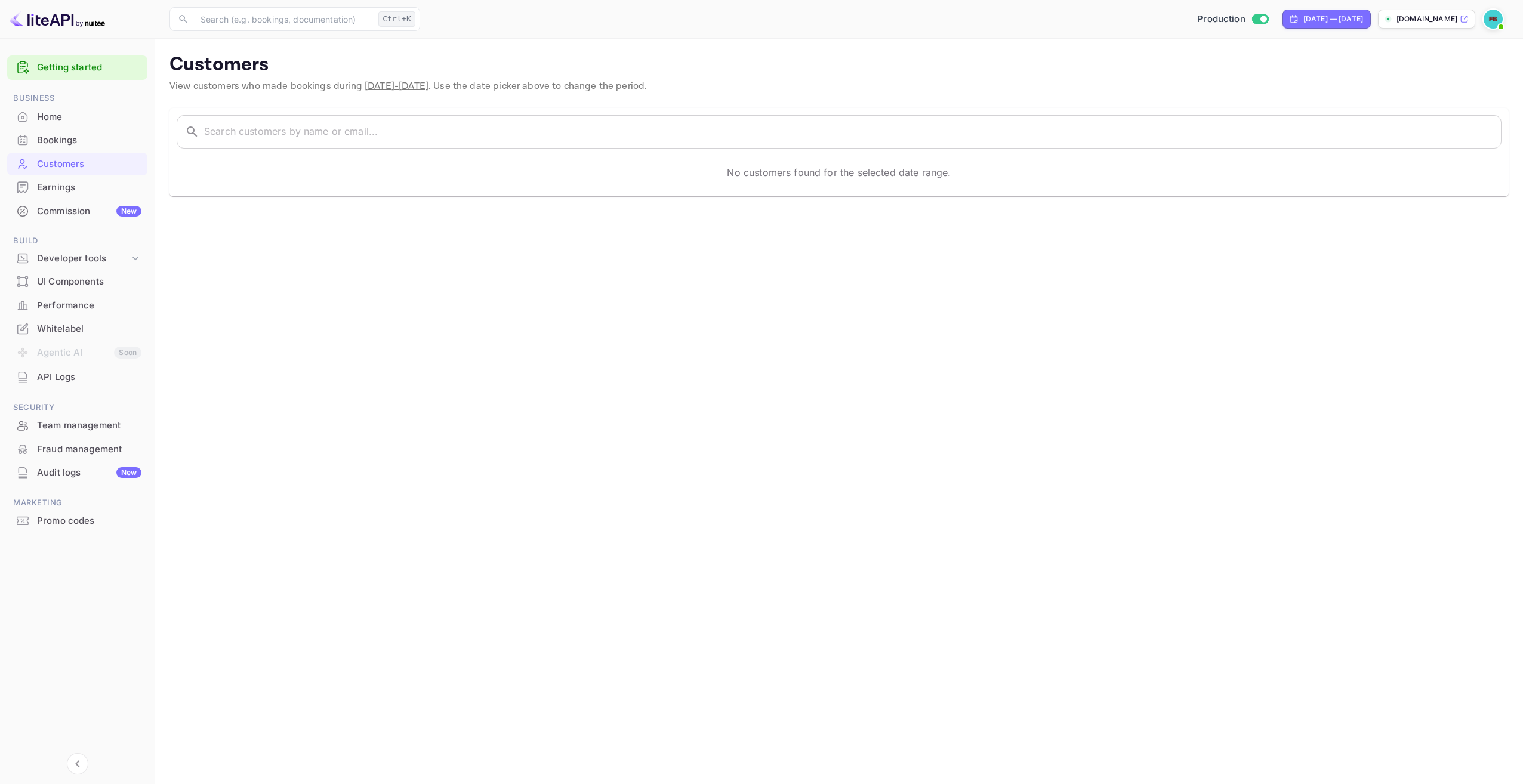
click at [51, 188] on div "Earnings" at bounding box center [89, 188] width 105 height 14
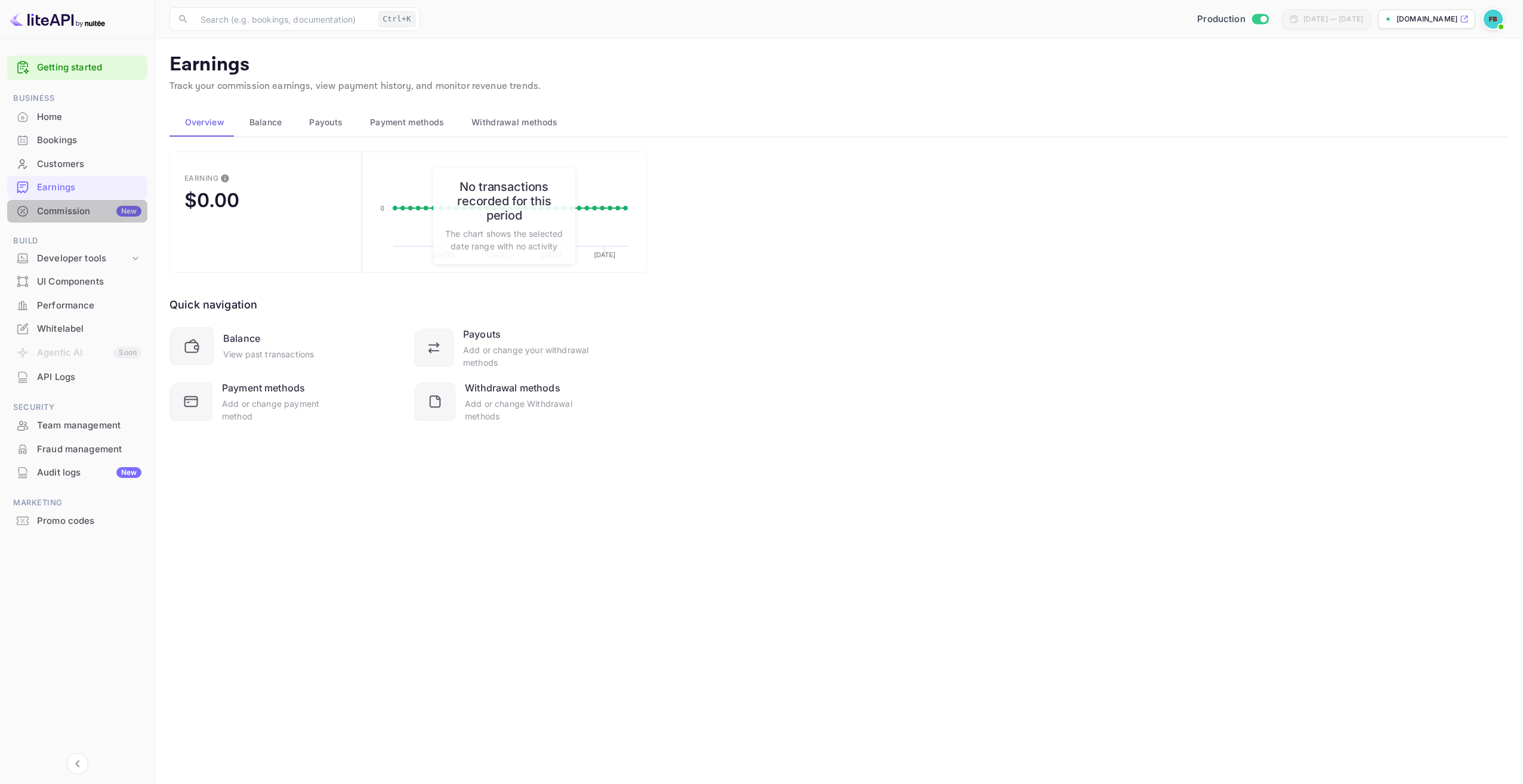
click at [48, 210] on div "Commission New" at bounding box center [89, 212] width 105 height 14
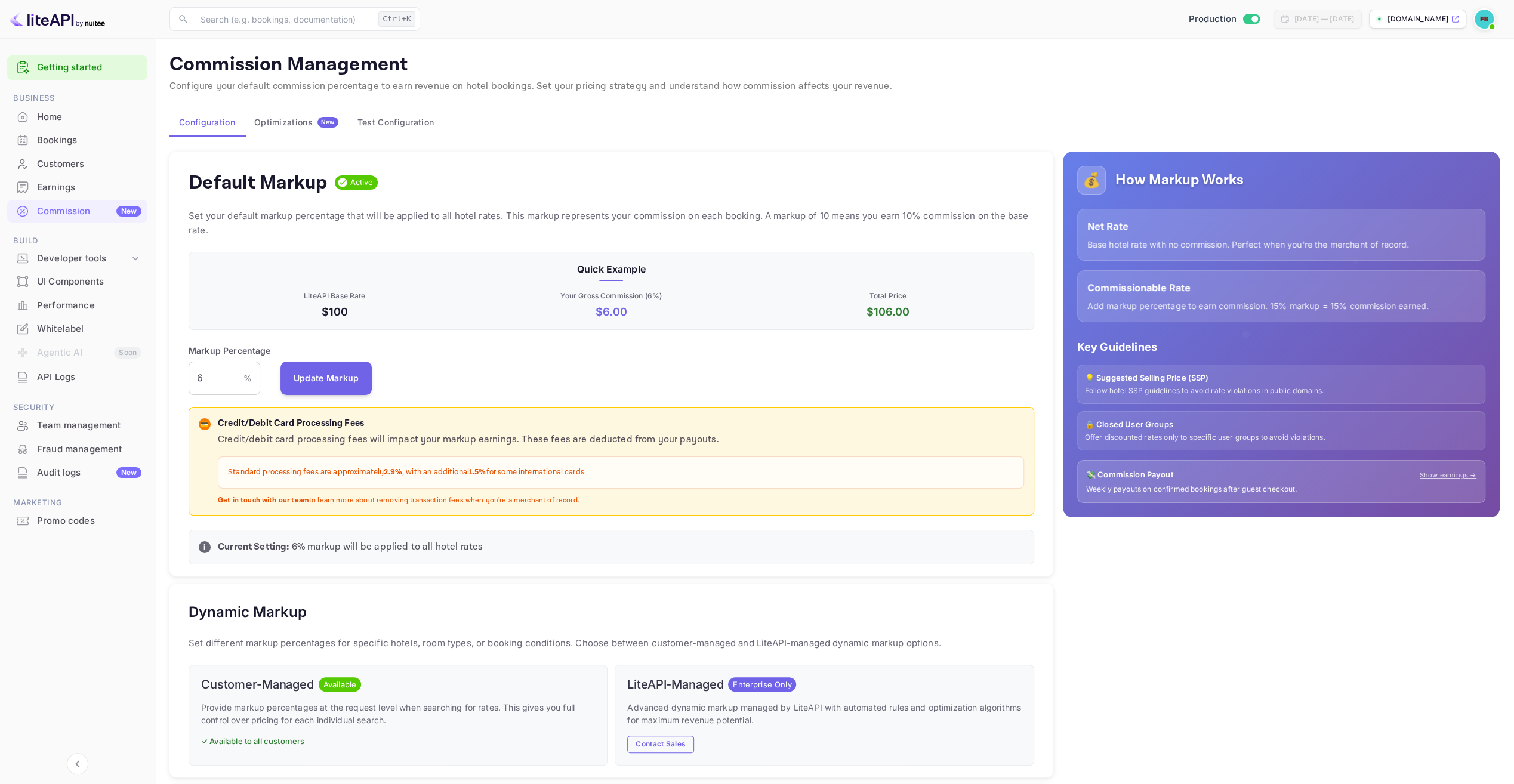
scroll to position [202, 836]
click at [50, 260] on div "Developer tools" at bounding box center [83, 259] width 93 height 14
click at [62, 328] on p "Integrations" at bounding box center [65, 334] width 48 height 13
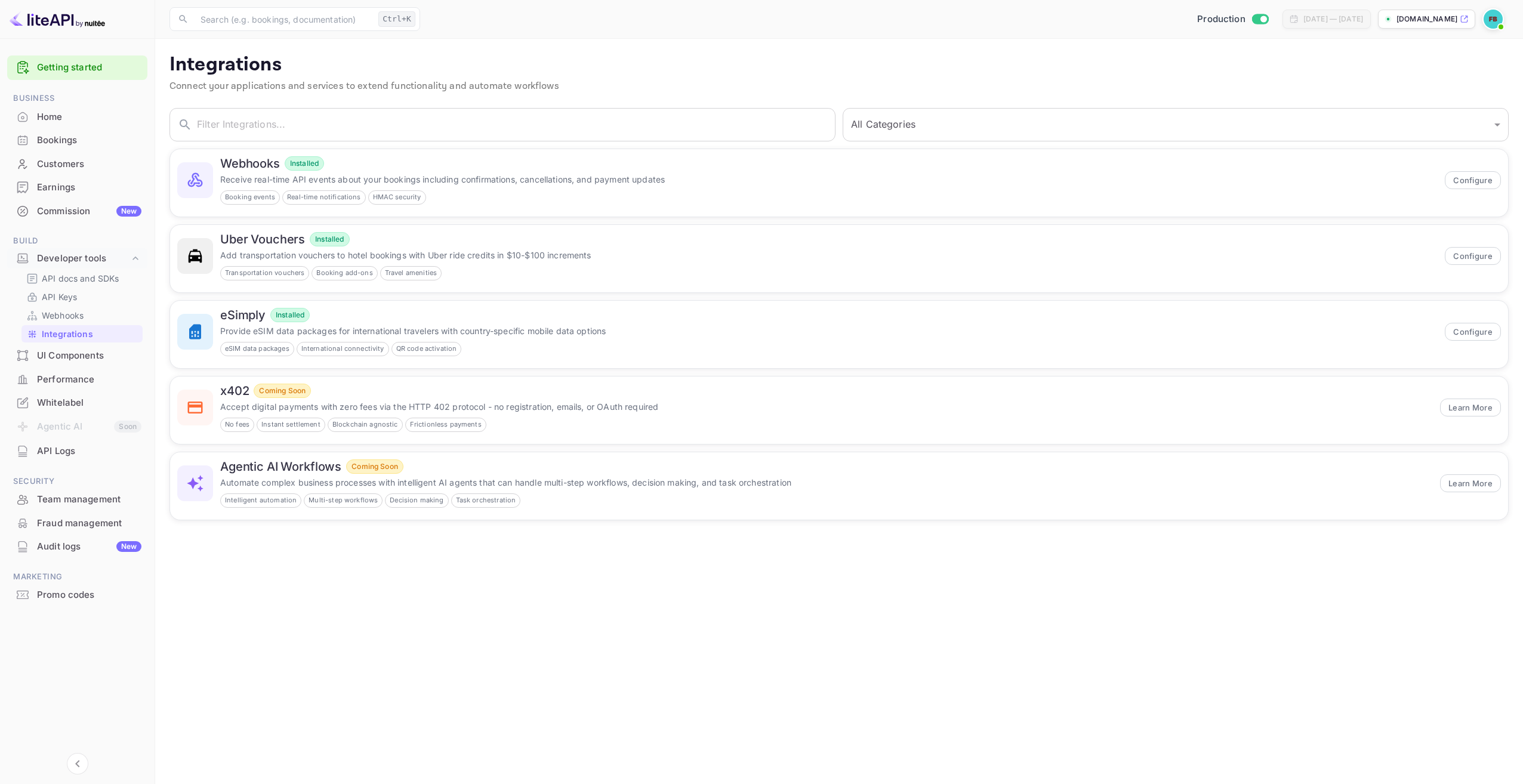
click at [57, 357] on div "UI Components" at bounding box center [89, 356] width 105 height 14
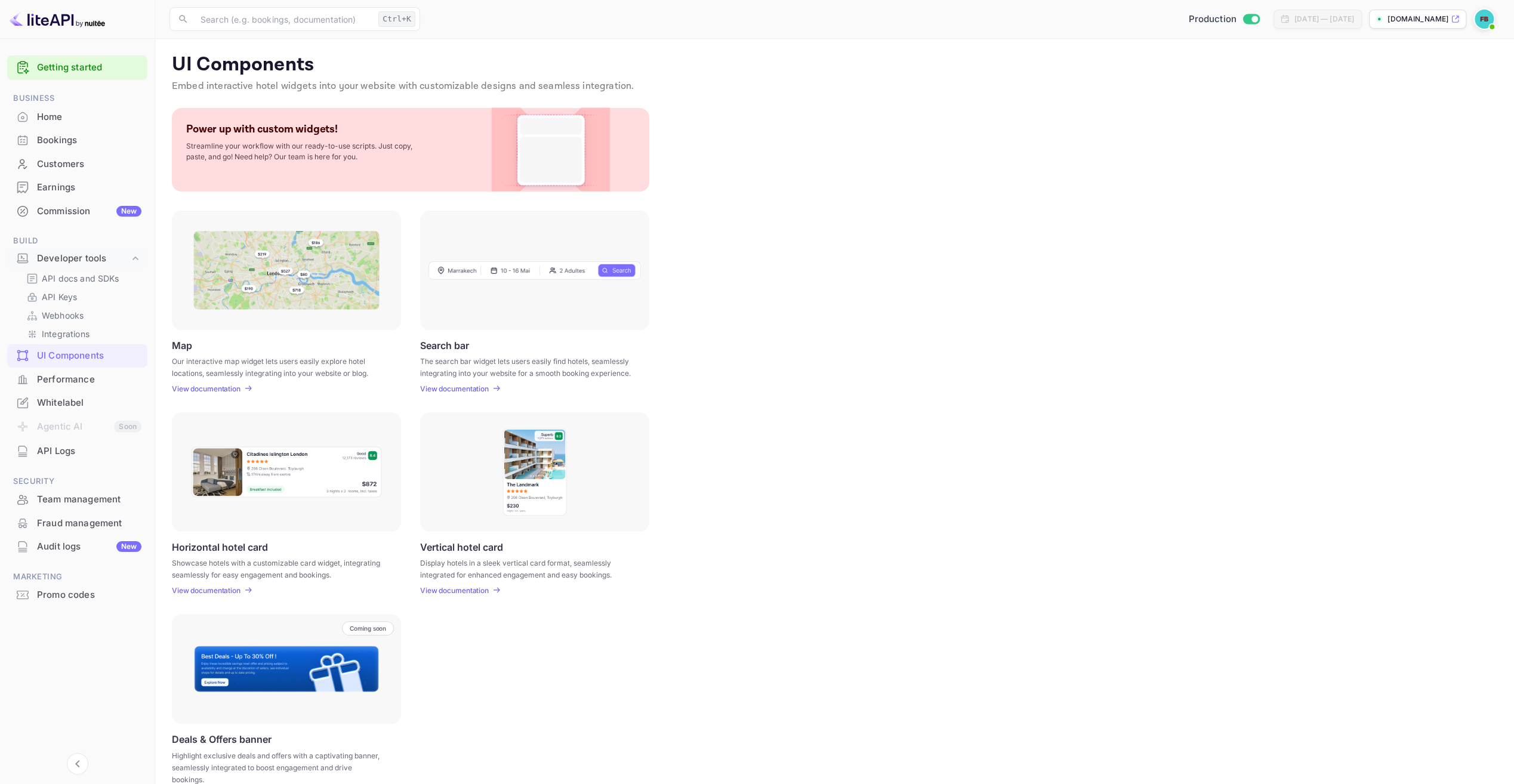
click at [57, 381] on div "Performance" at bounding box center [89, 380] width 105 height 14
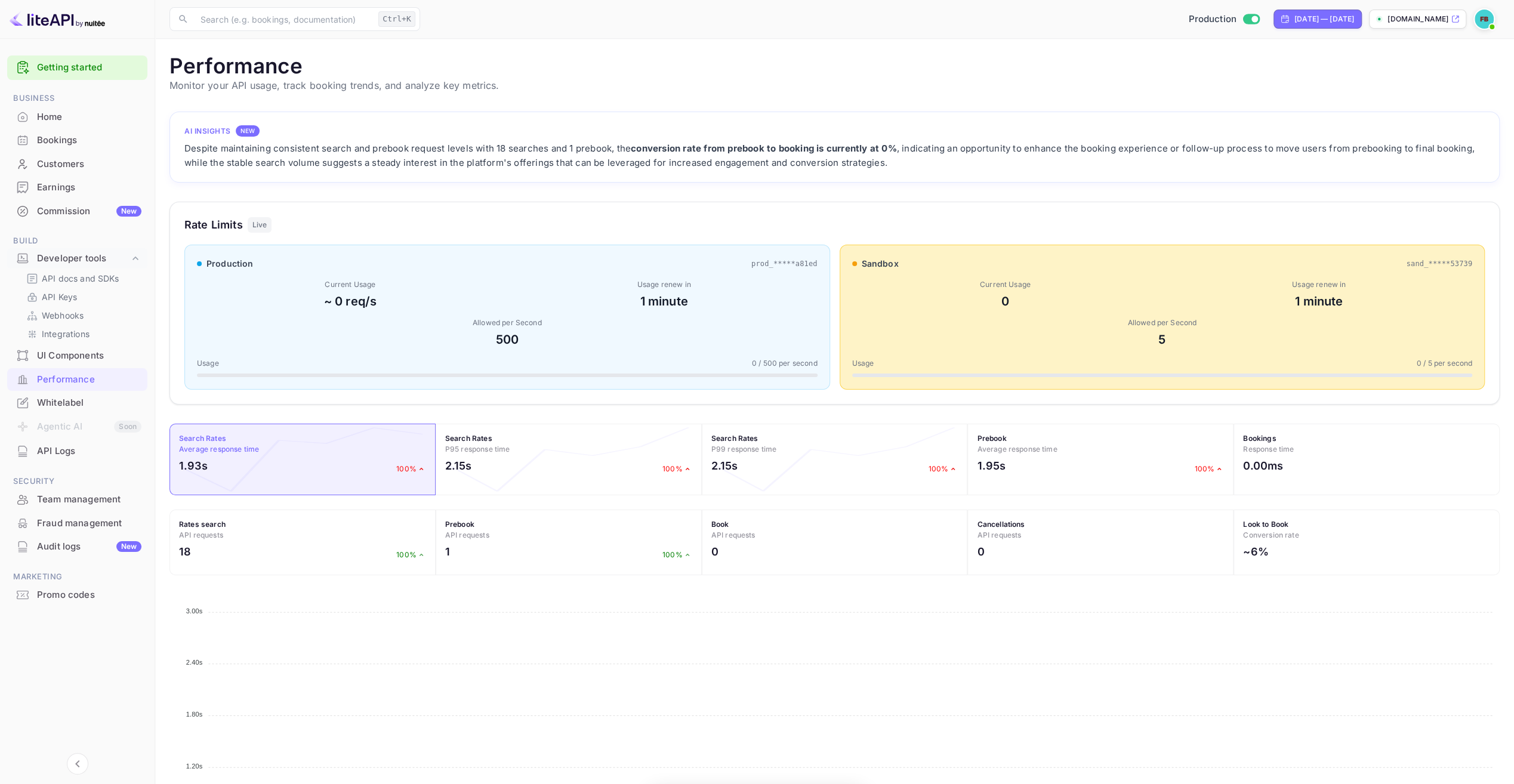
scroll to position [298, 1321]
